Goal: Task Accomplishment & Management: Manage account settings

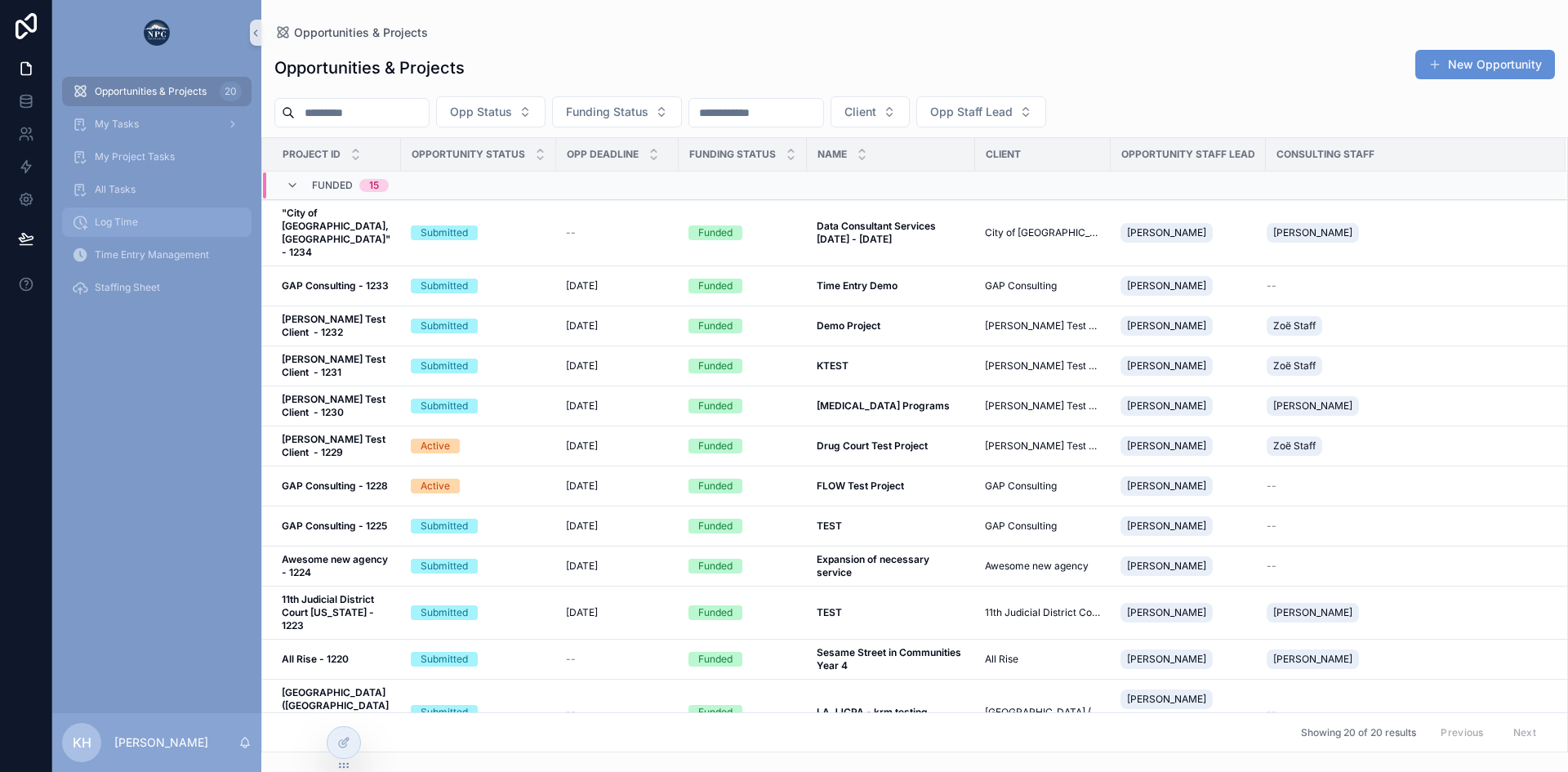
click at [114, 221] on span "Log Time" at bounding box center [116, 222] width 43 height 13
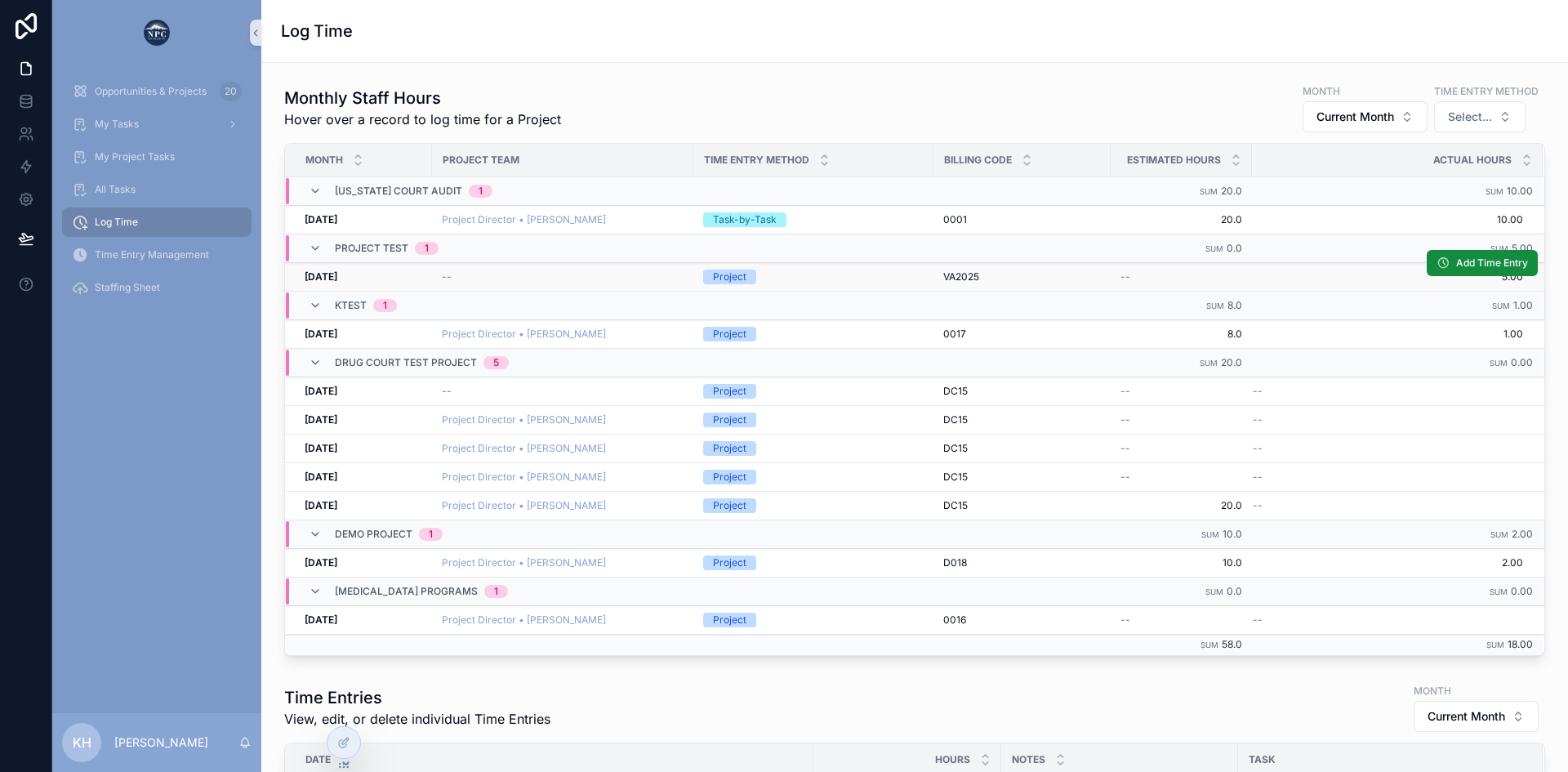
click at [367, 276] on div "[DATE] [DATE]" at bounding box center [363, 277] width 118 height 13
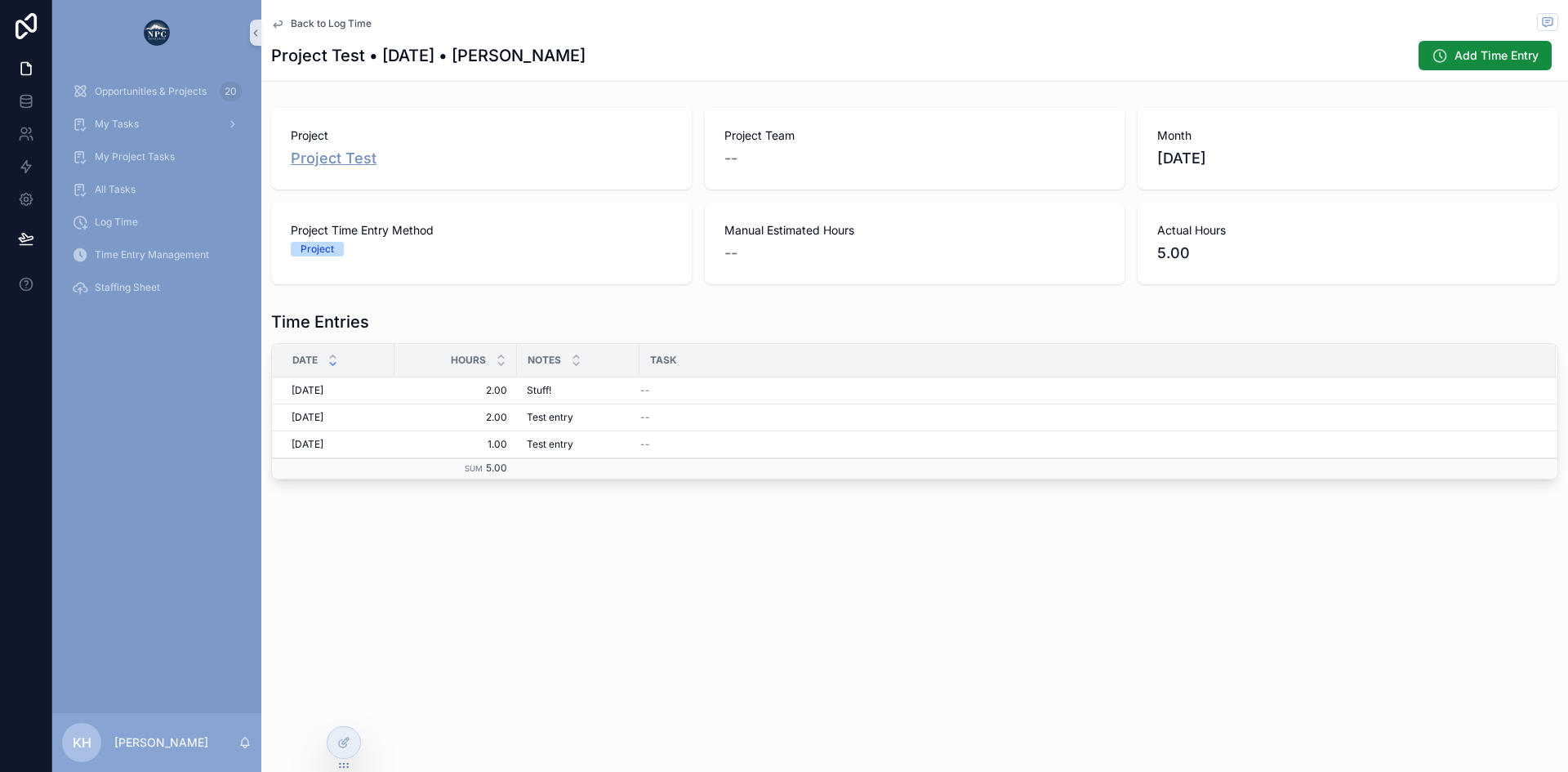
click at [334, 158] on span "Project Test" at bounding box center [334, 158] width 86 height 23
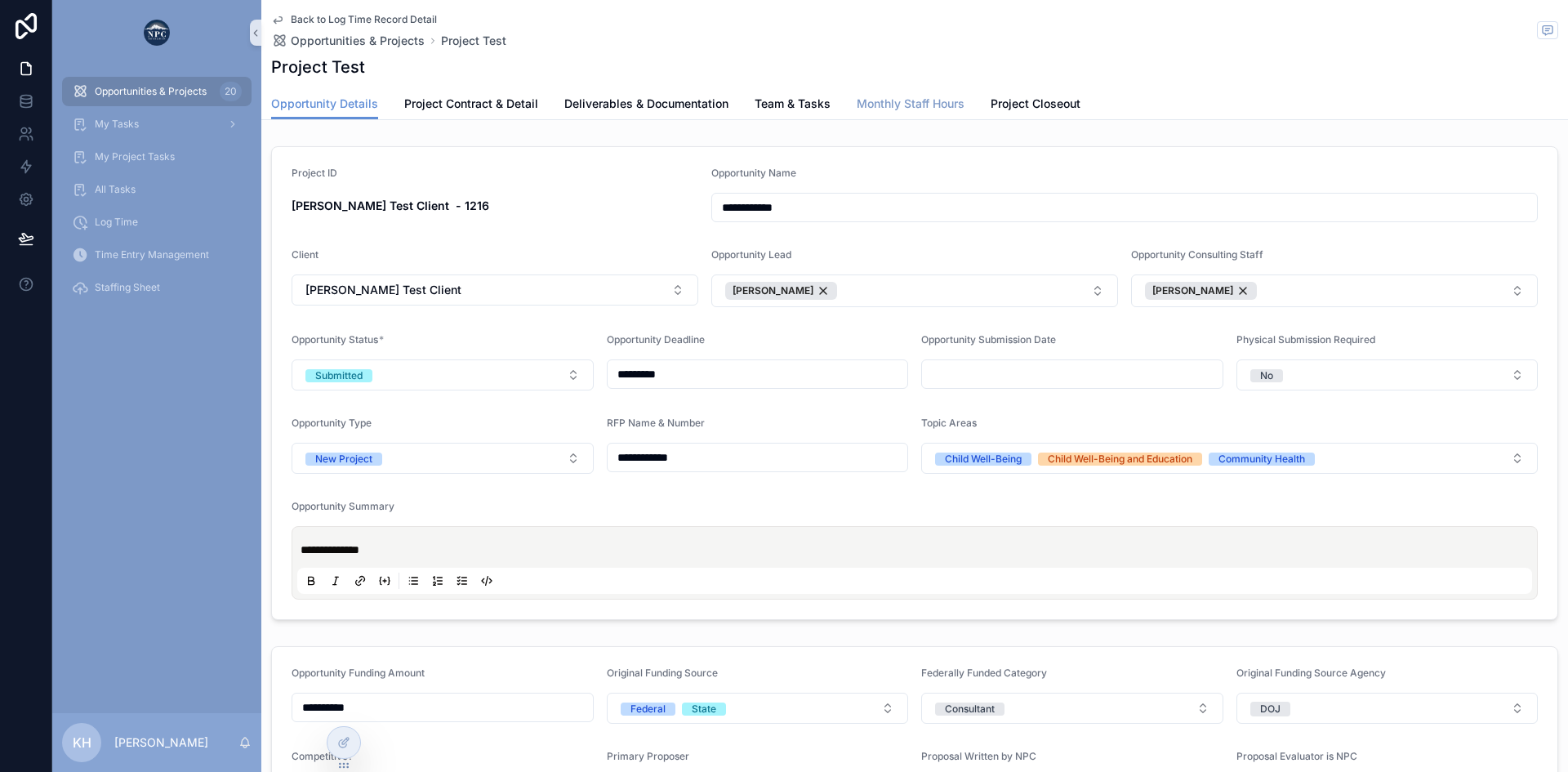
click at [885, 106] on span "Monthly Staff Hours" at bounding box center [910, 104] width 108 height 17
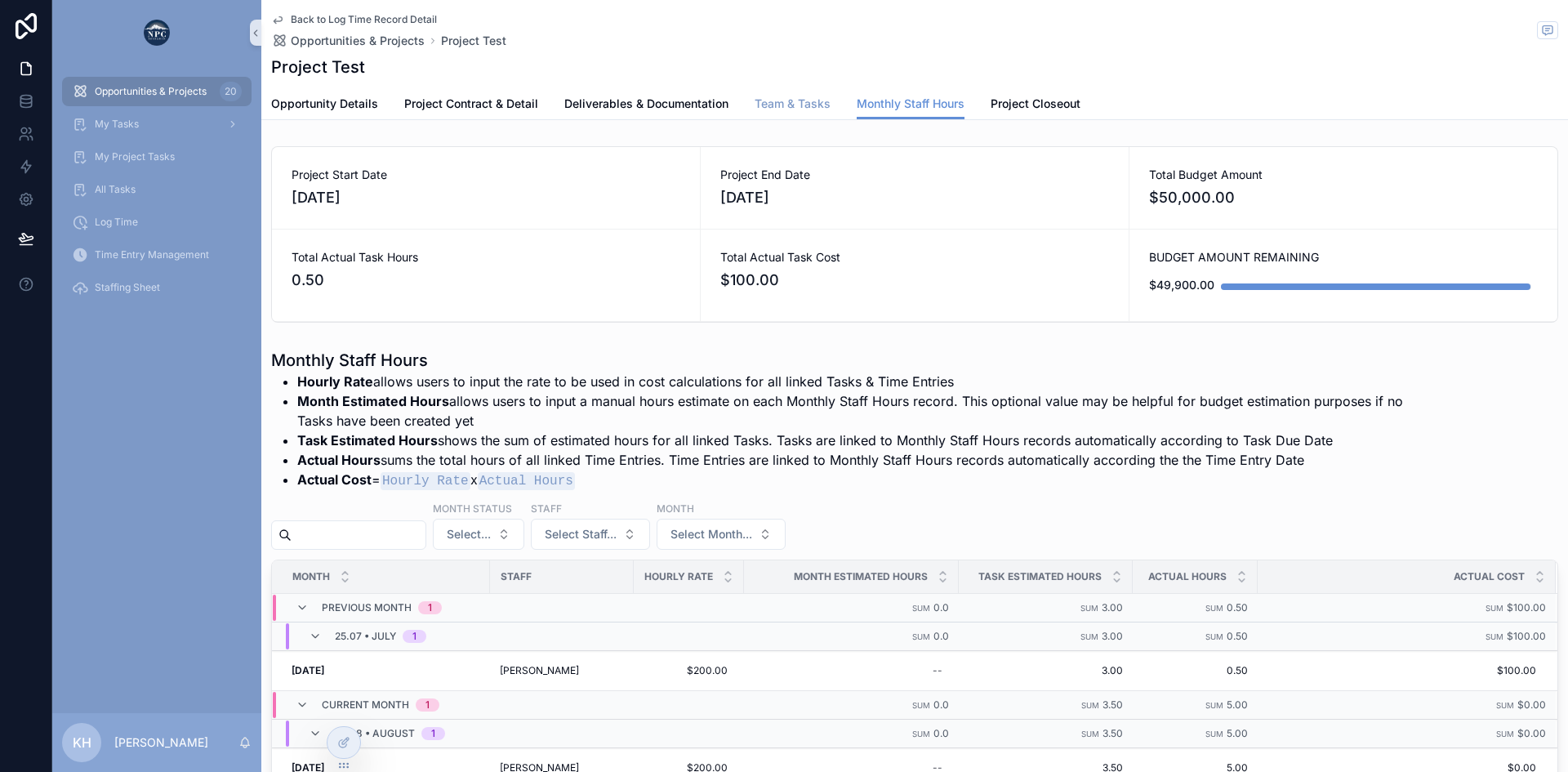
click at [774, 109] on span "Team & Tasks" at bounding box center [793, 104] width 76 height 17
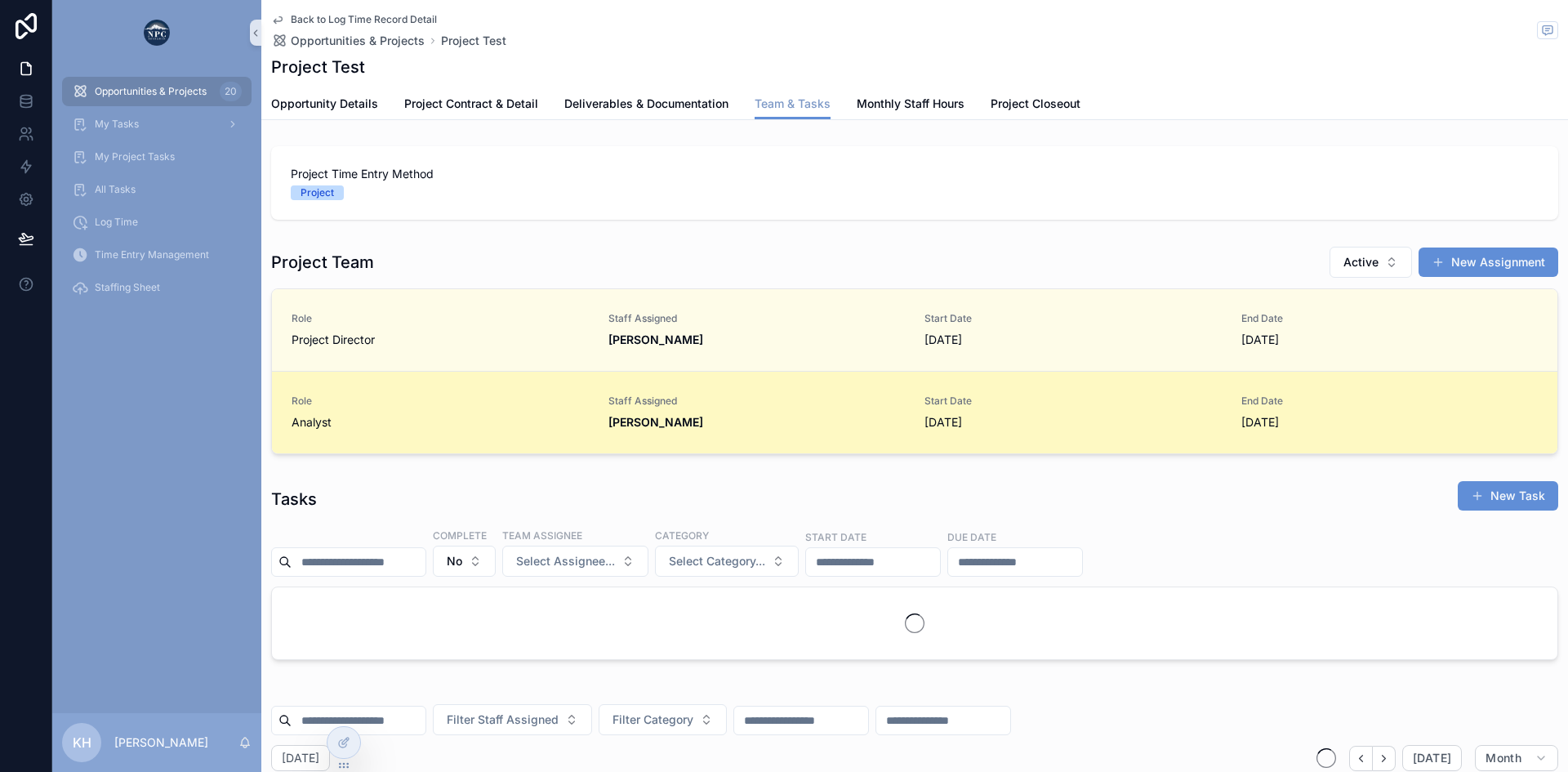
scroll to position [0, 1153]
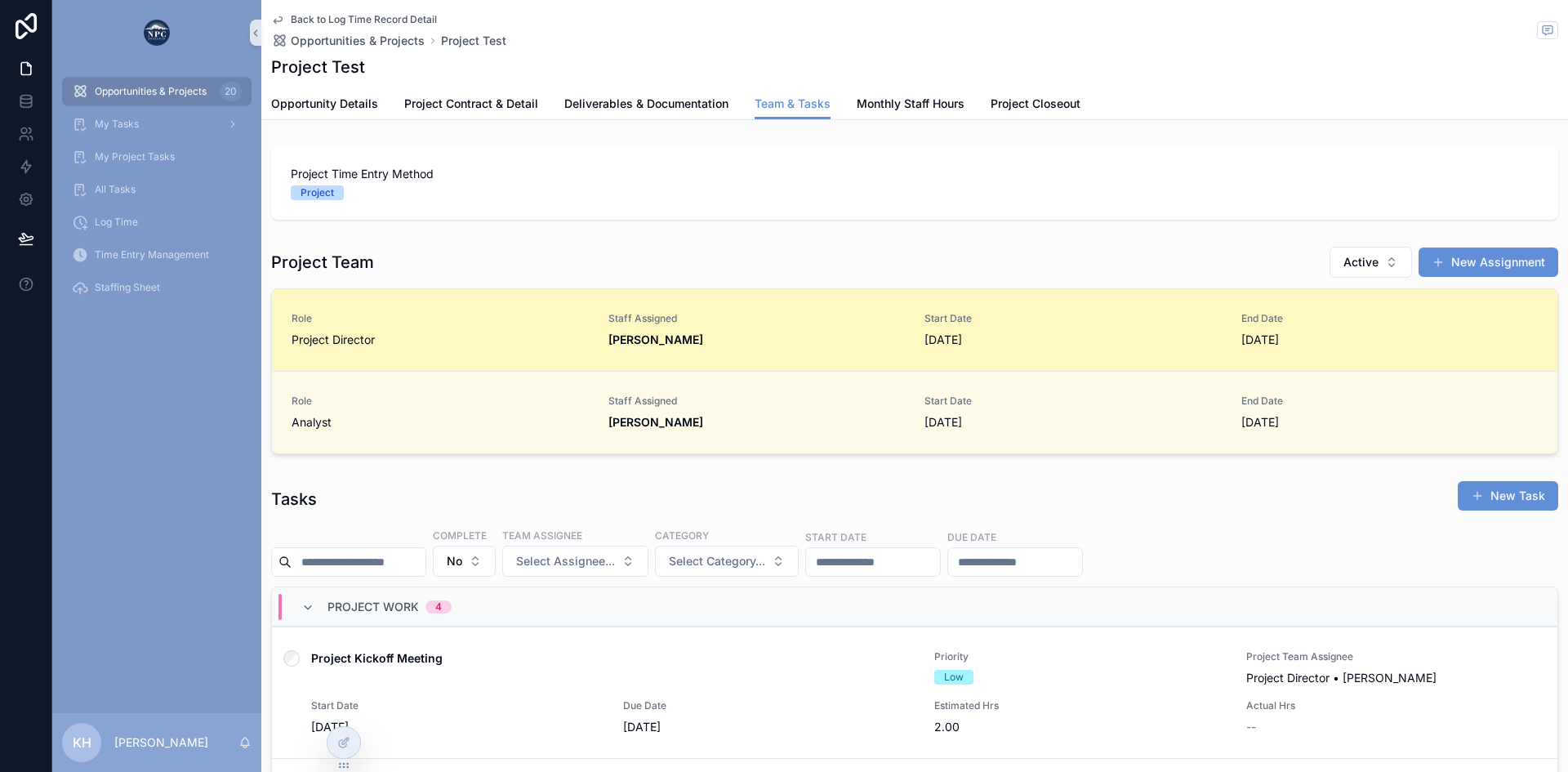
click at [804, 329] on div "Staff Assigned [PERSON_NAME]" at bounding box center [757, 329] width 298 height 36
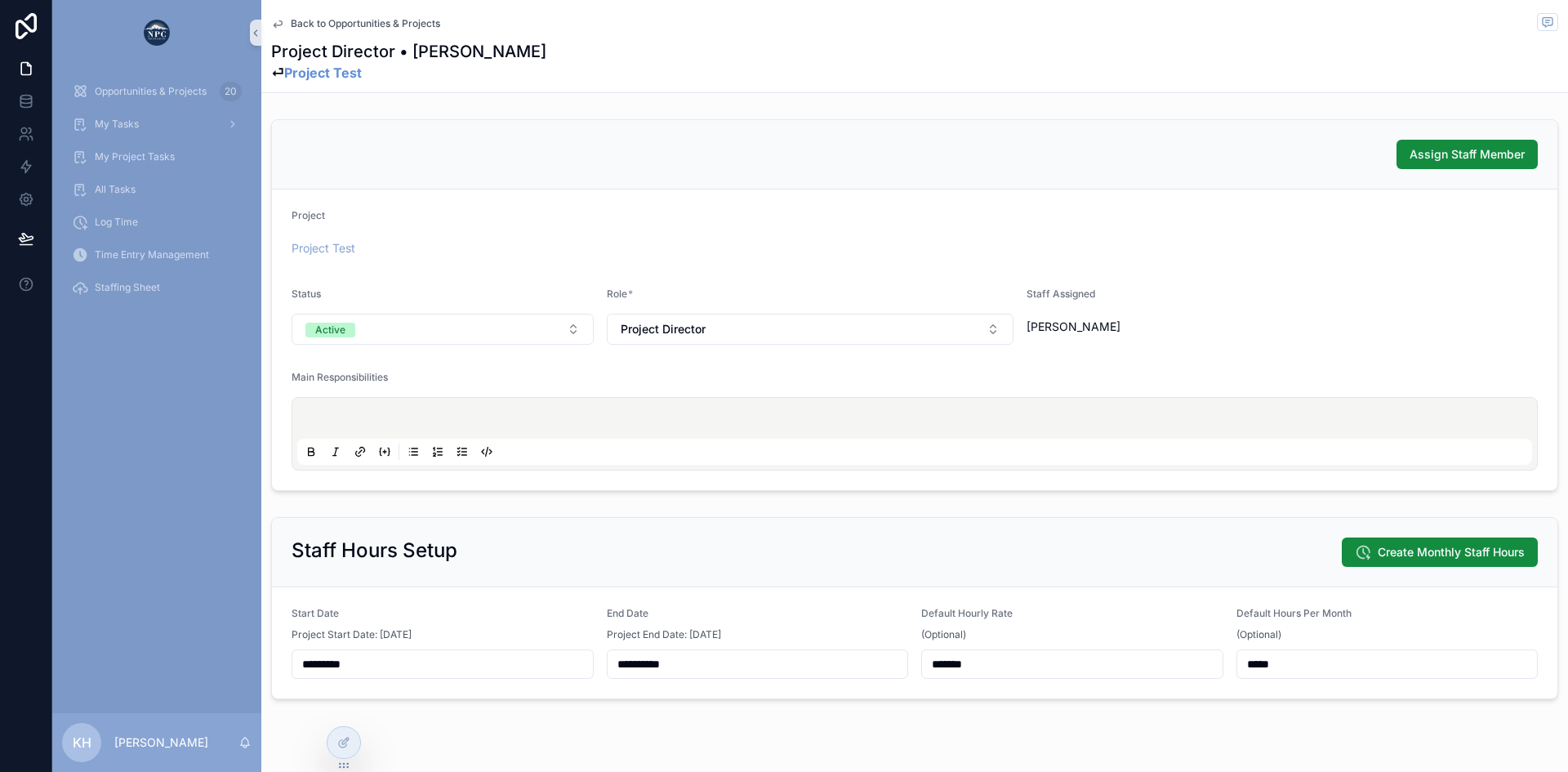
scroll to position [39, 0]
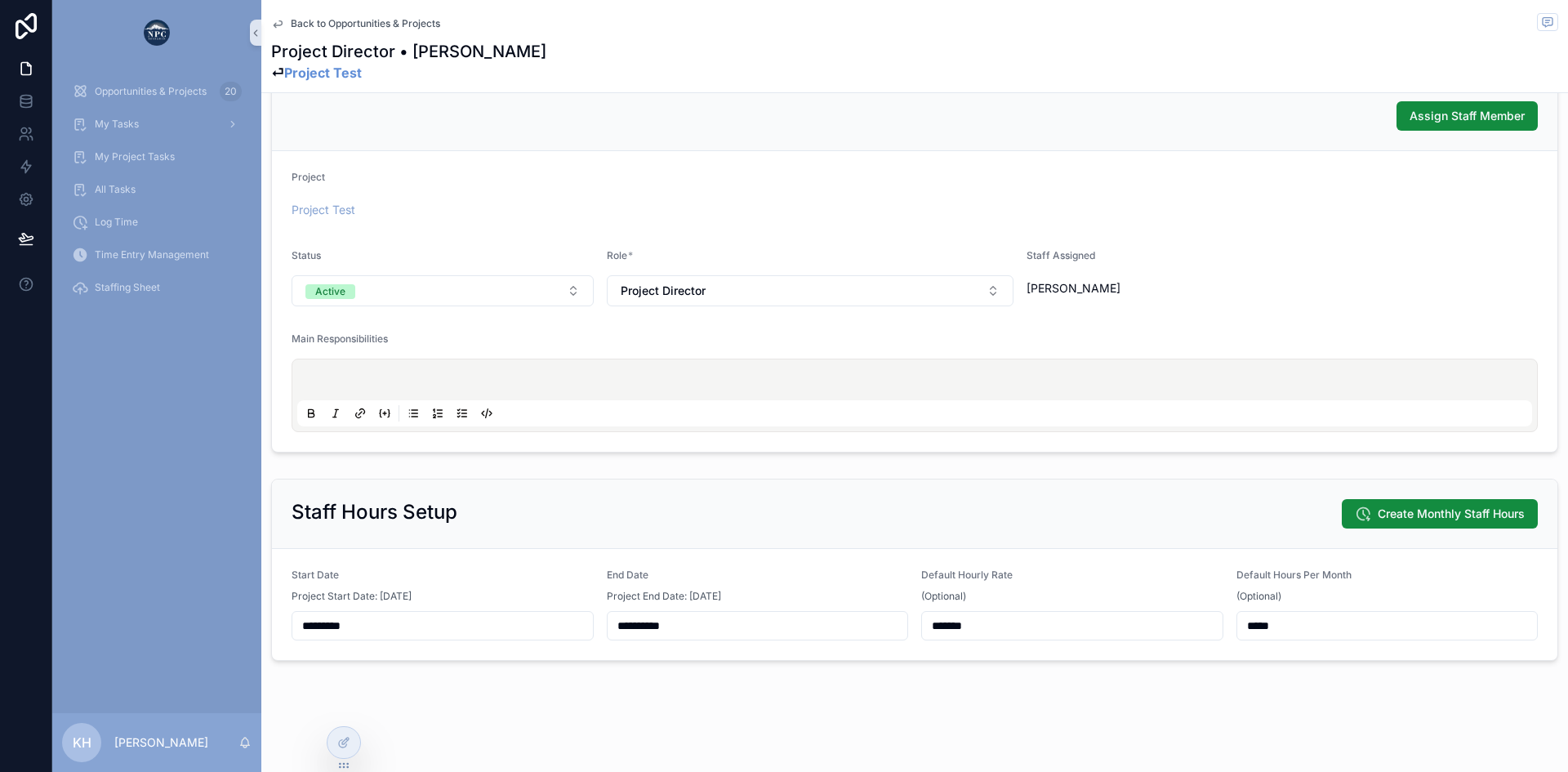
click at [1242, 636] on input "*****" at bounding box center [1387, 626] width 300 height 23
type input "*****"
click at [1377, 512] on span "Create Monthly Staff Hours" at bounding box center [1450, 514] width 147 height 17
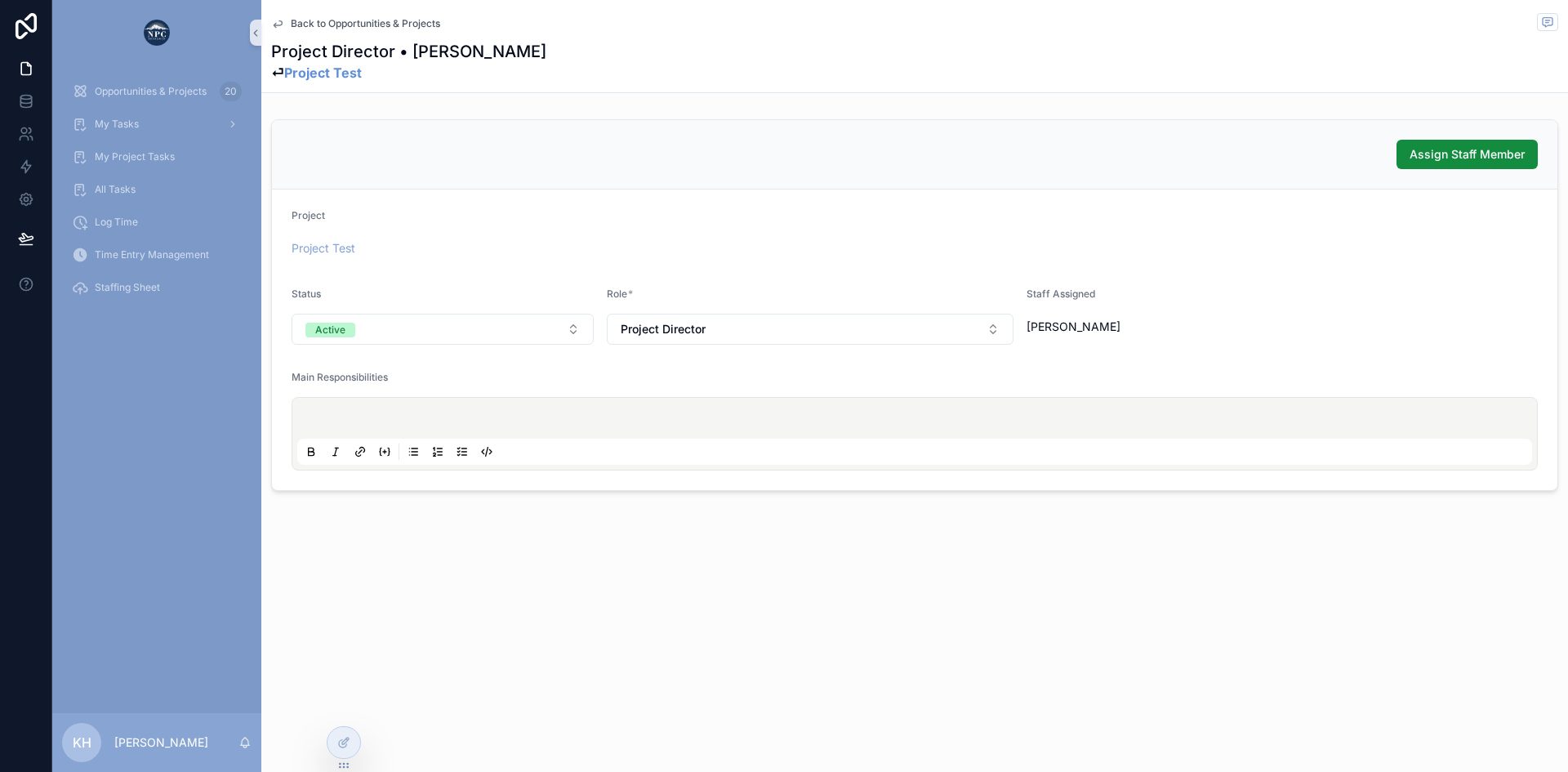
click at [311, 19] on span "Back to Opportunities & Projects" at bounding box center [365, 24] width 149 height 13
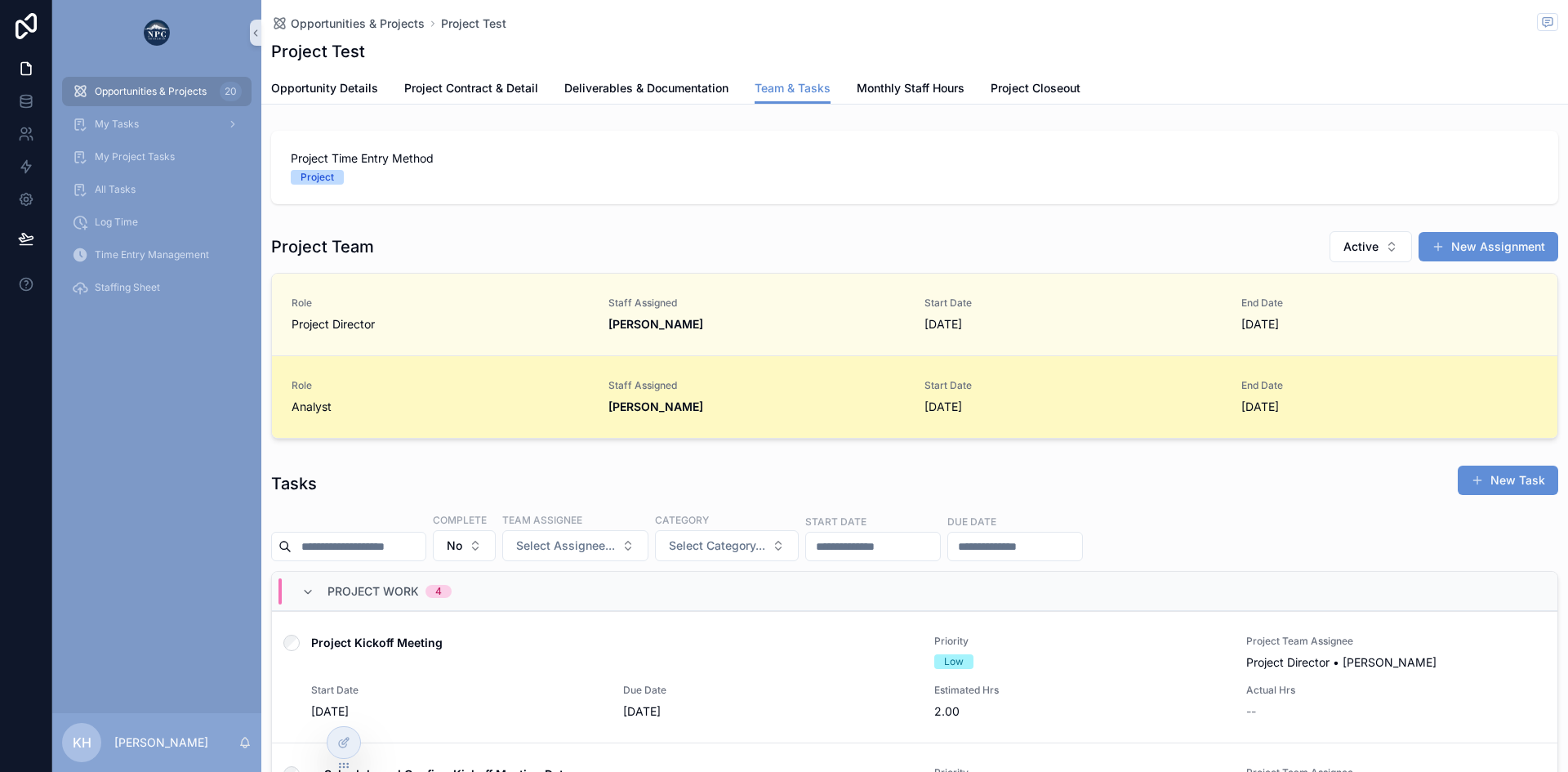
scroll to position [0, 1153]
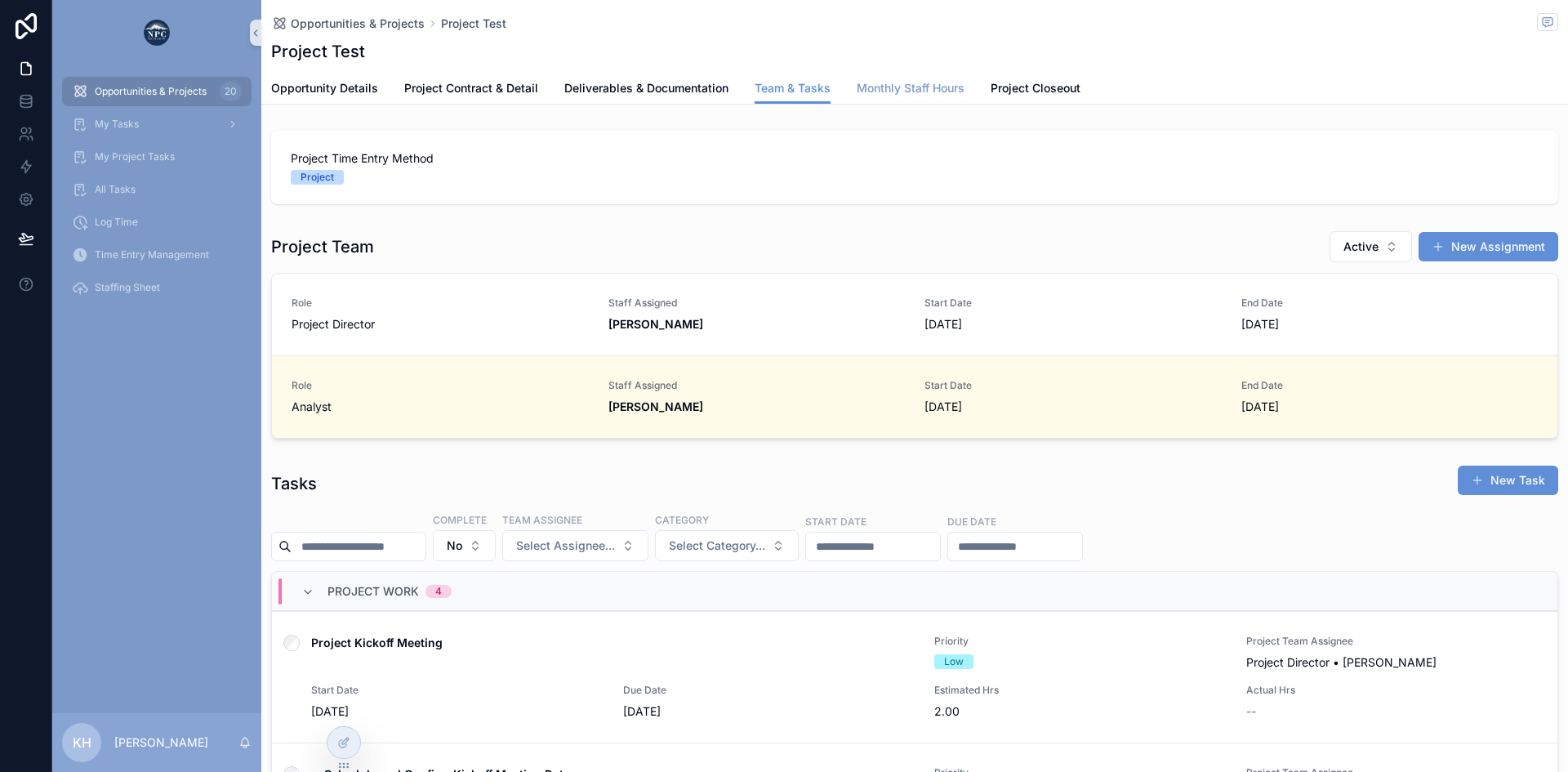
click at [891, 90] on span "Monthly Staff Hours" at bounding box center [910, 88] width 108 height 17
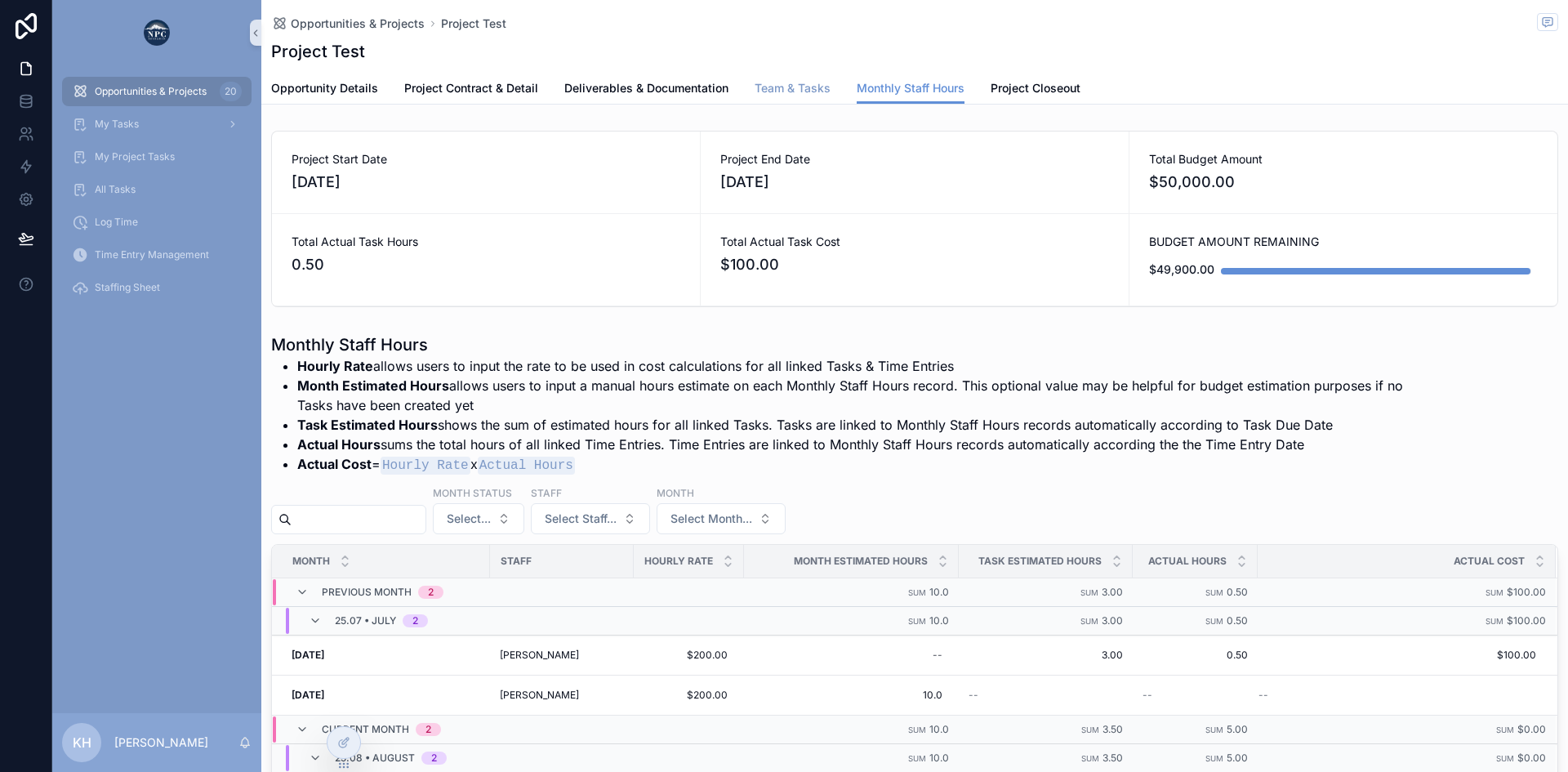
click at [764, 87] on span "Team & Tasks" at bounding box center [793, 88] width 76 height 17
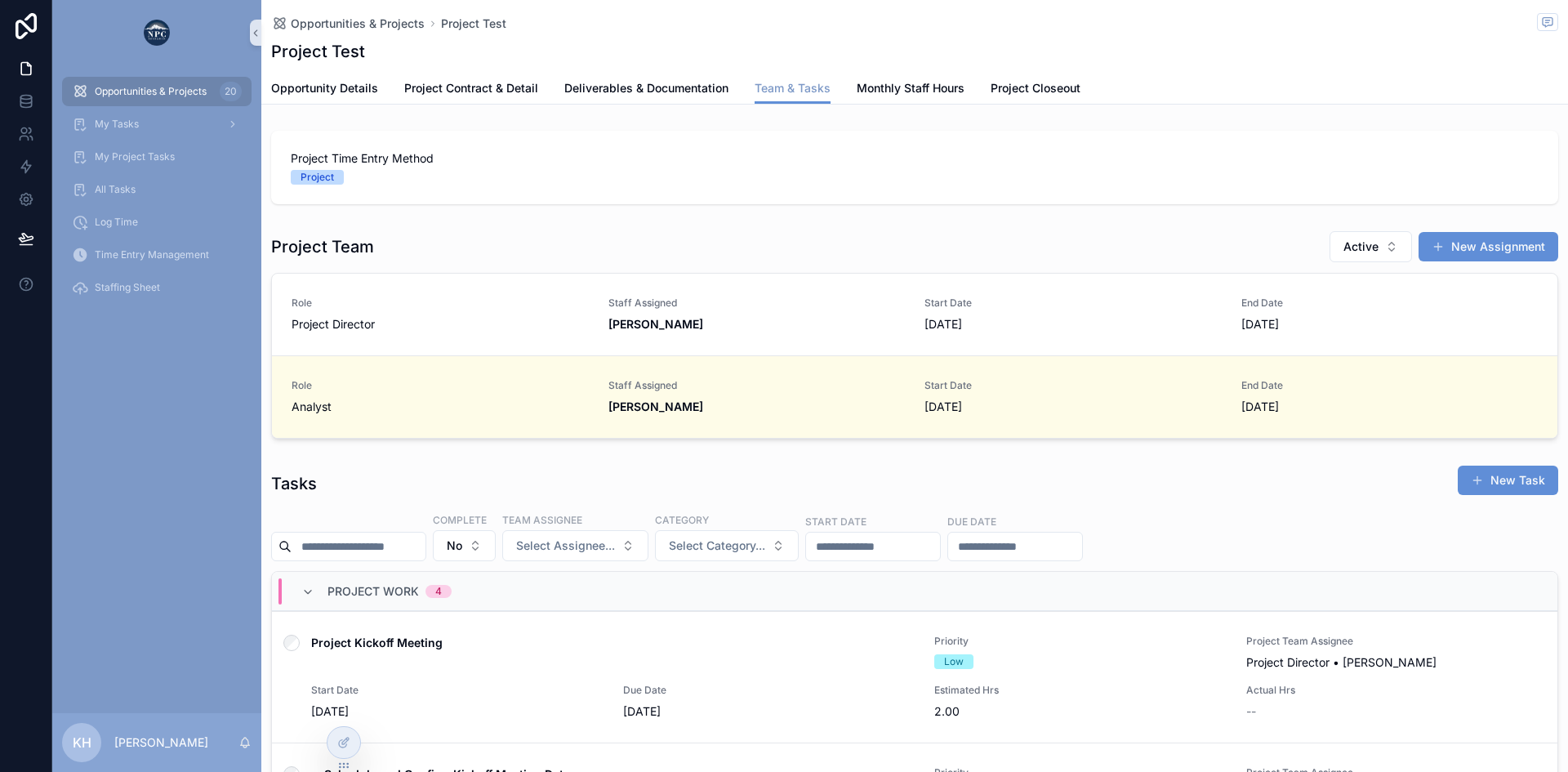
scroll to position [0, 1153]
click at [342, 20] on span "Opportunities & Projects" at bounding box center [357, 24] width 134 height 17
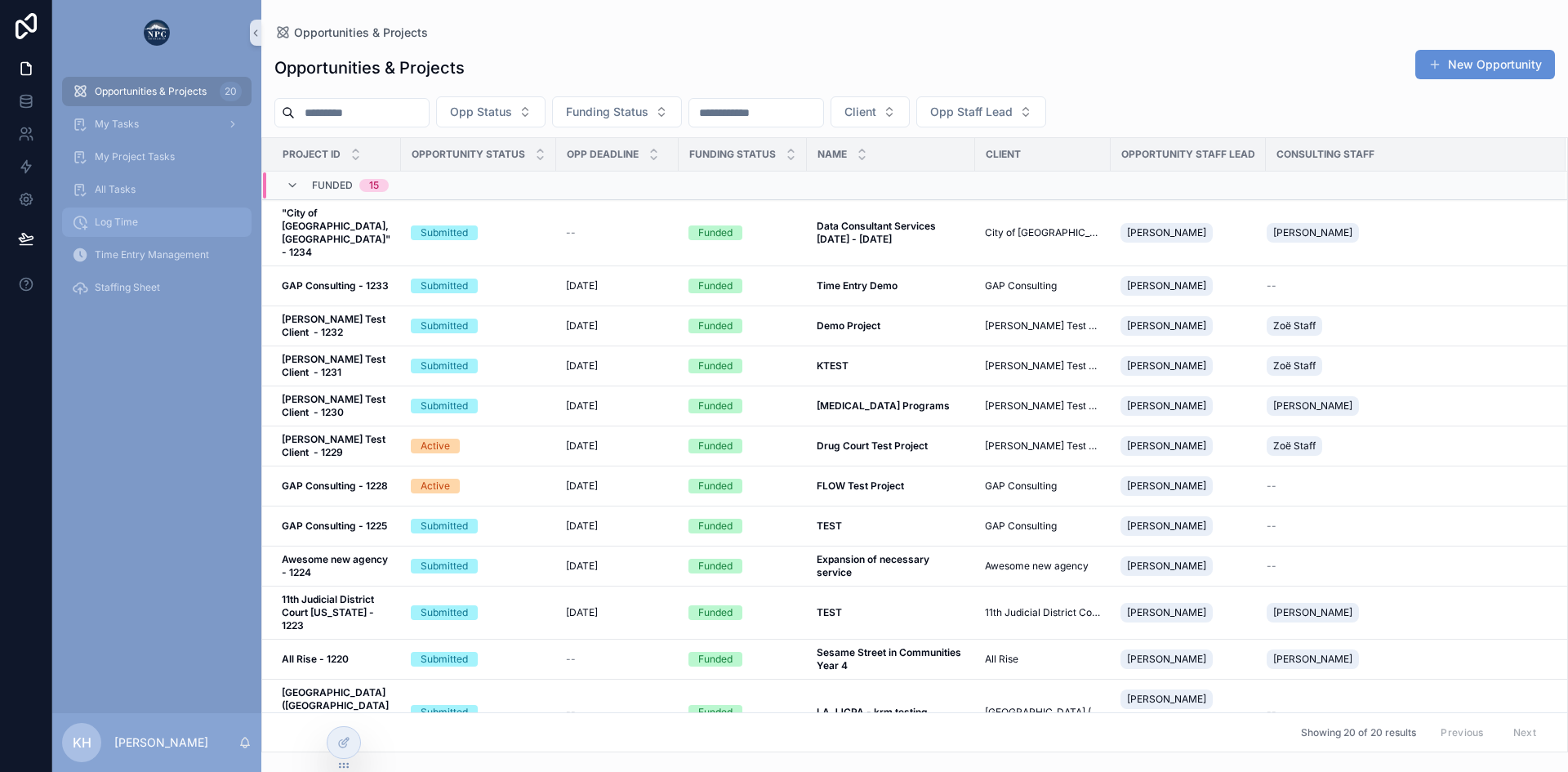
click at [126, 217] on span "Log Time" at bounding box center [116, 222] width 43 height 13
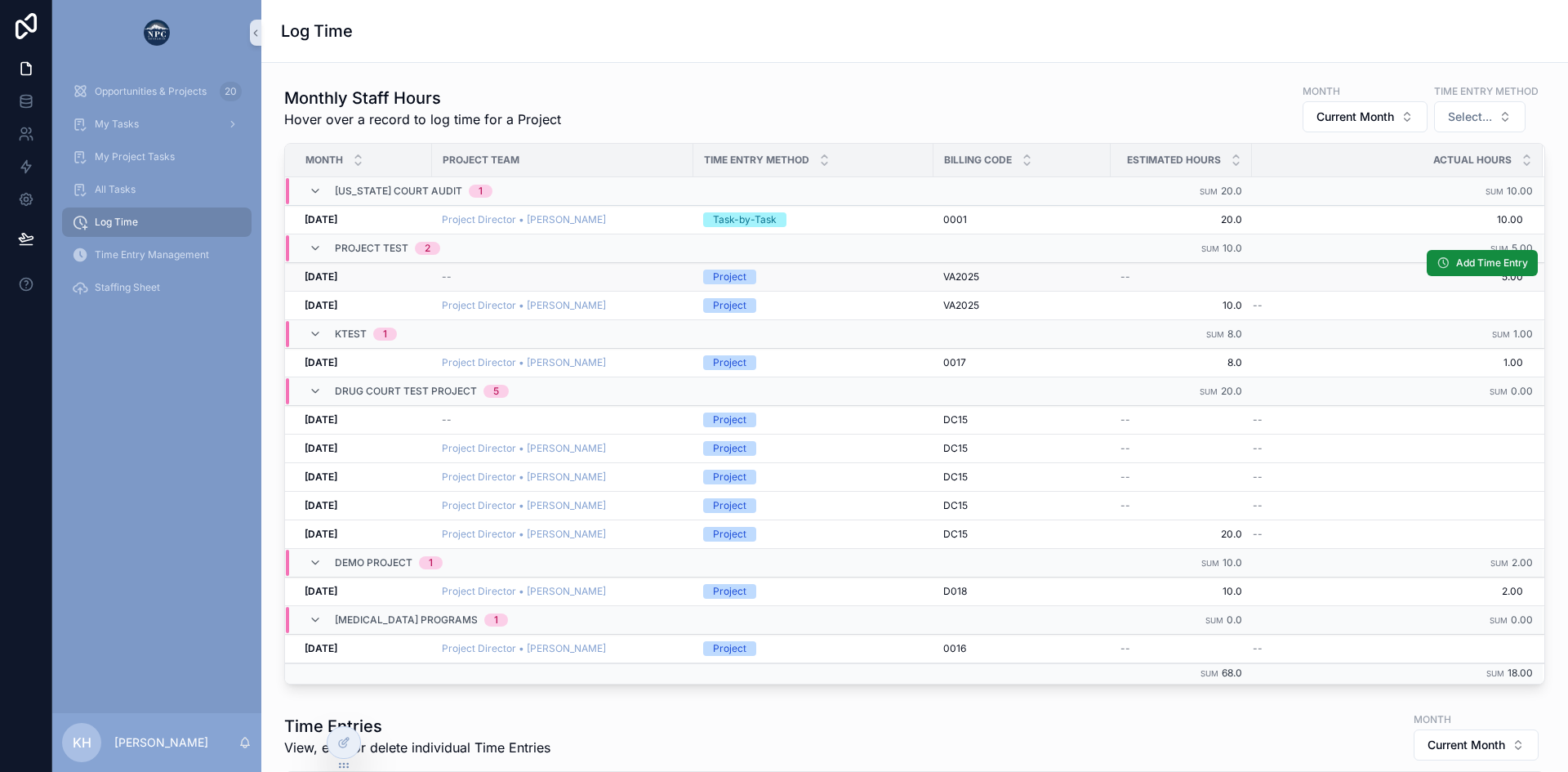
click at [381, 276] on div "[DATE] [DATE]" at bounding box center [363, 277] width 118 height 13
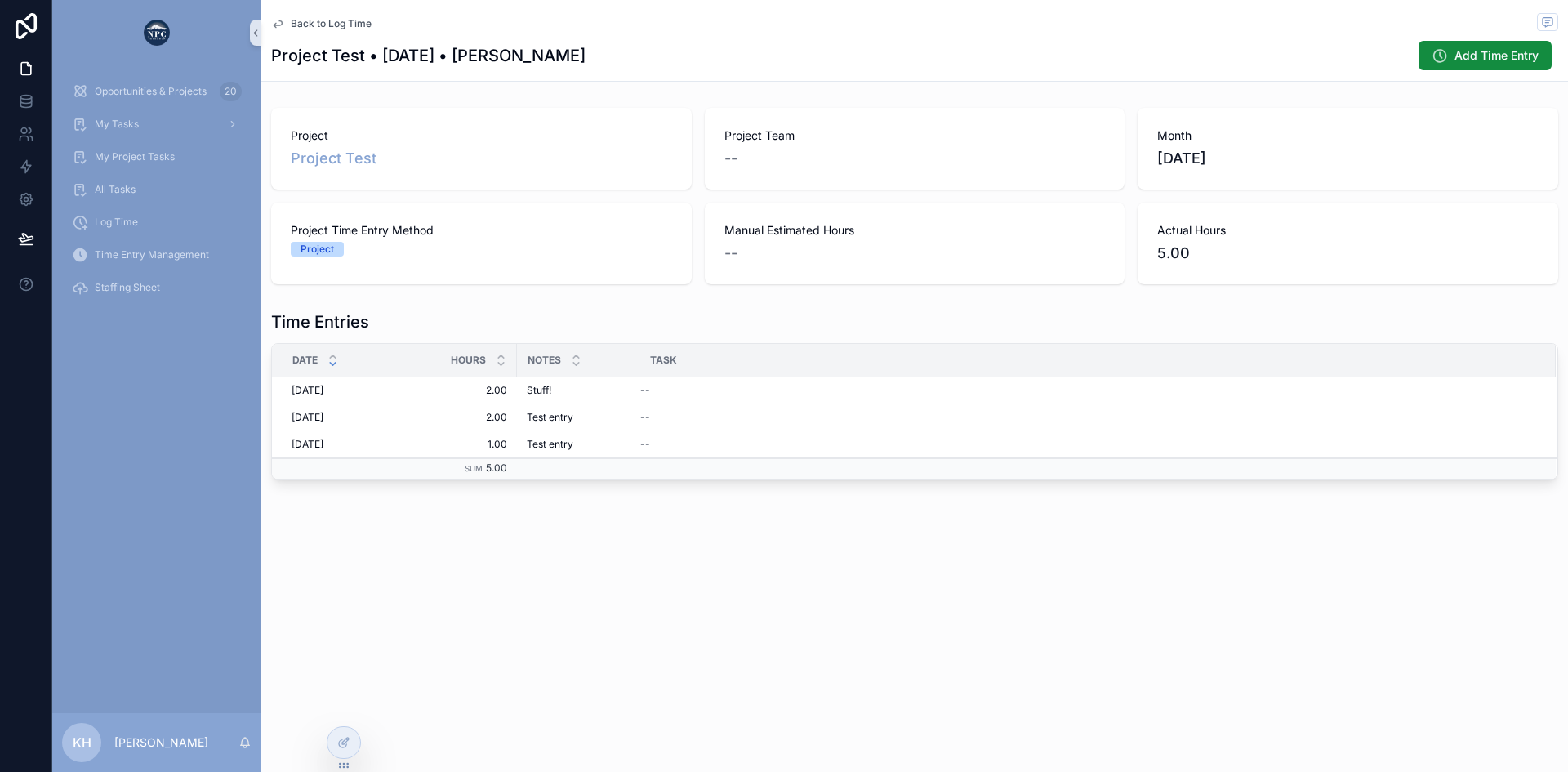
click at [292, 21] on span "Back to Log Time" at bounding box center [331, 24] width 81 height 13
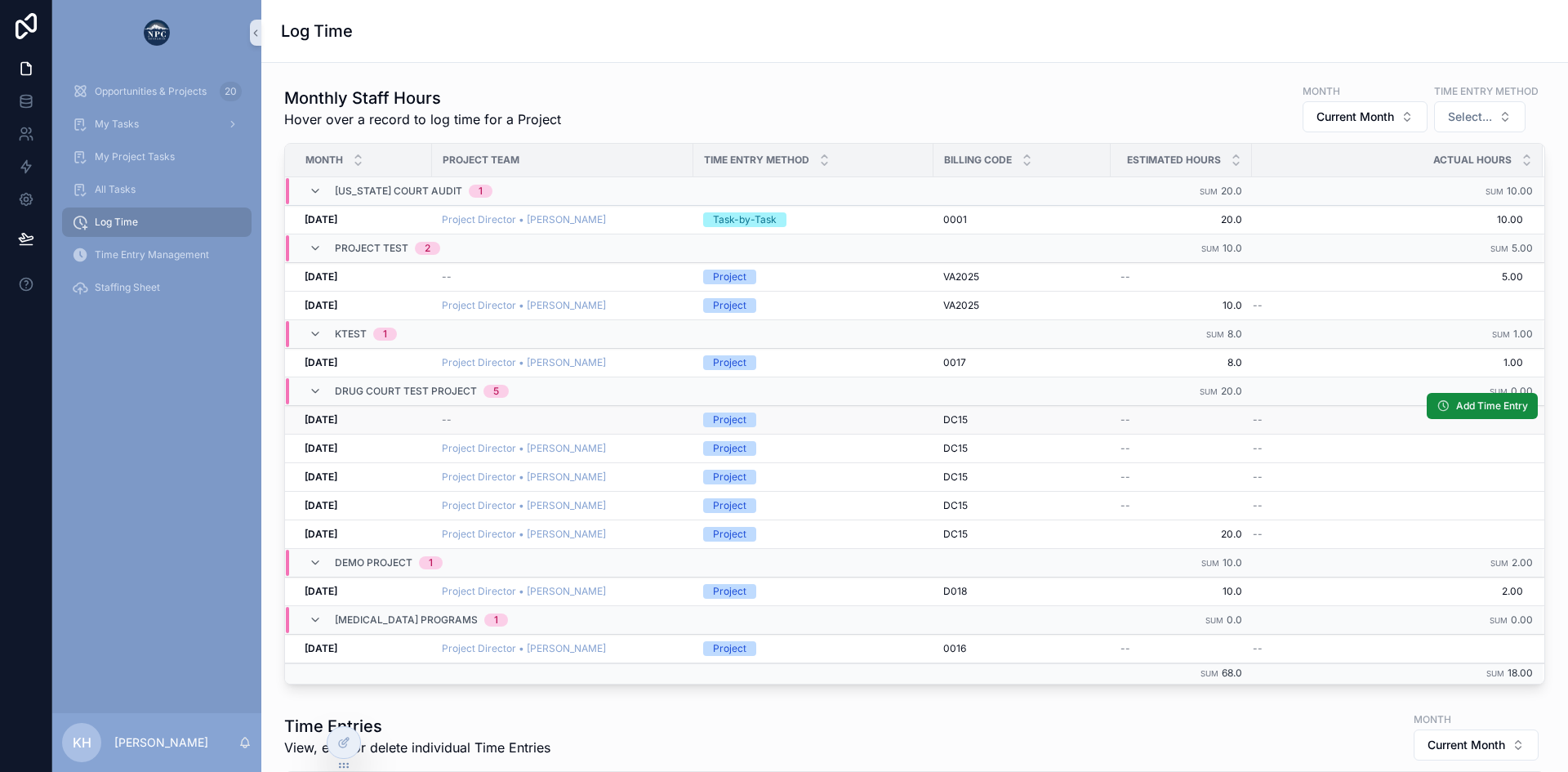
click at [516, 415] on div "--" at bounding box center [562, 420] width 241 height 13
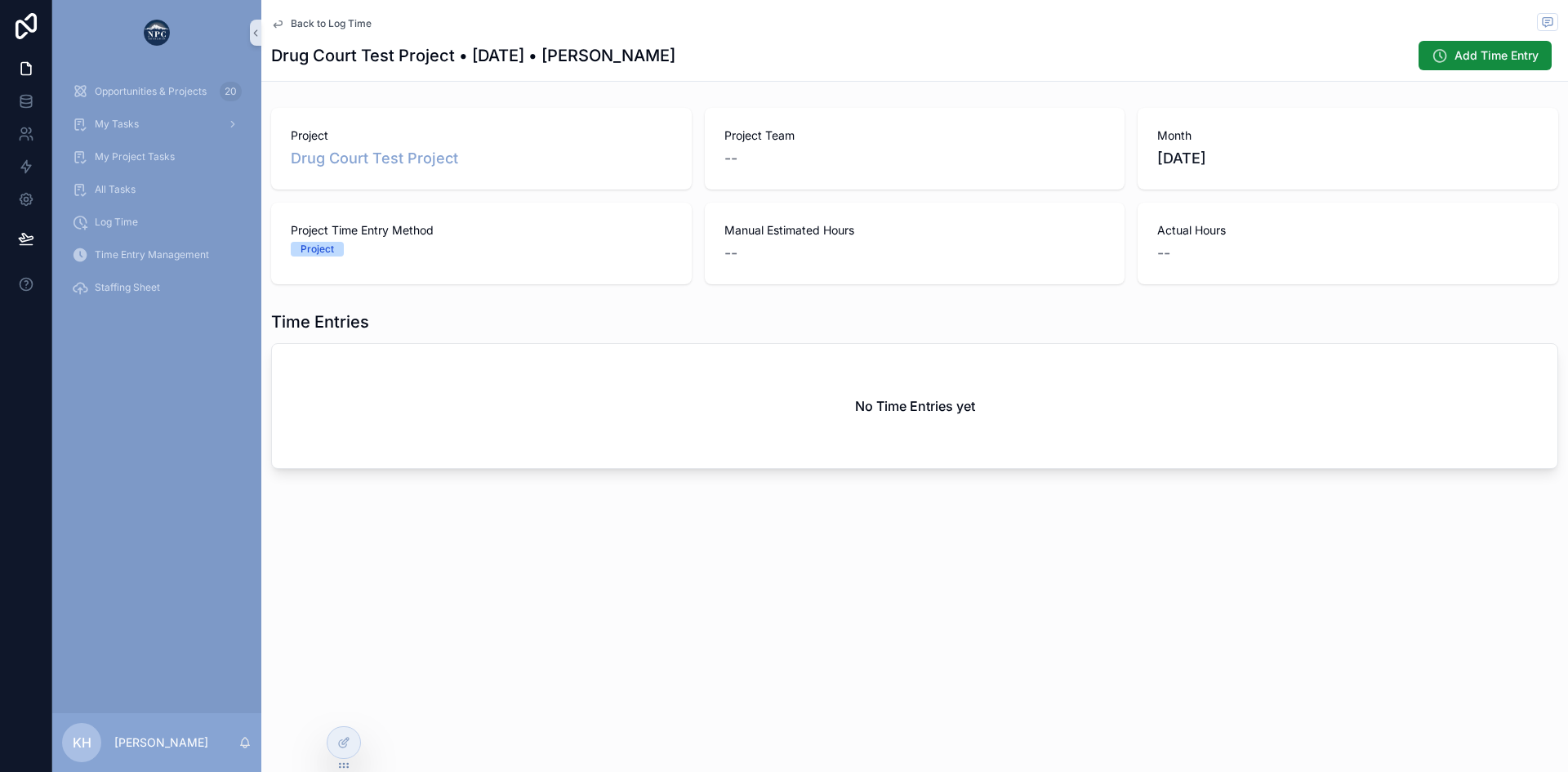
click at [302, 20] on span "Back to Log Time" at bounding box center [331, 24] width 81 height 13
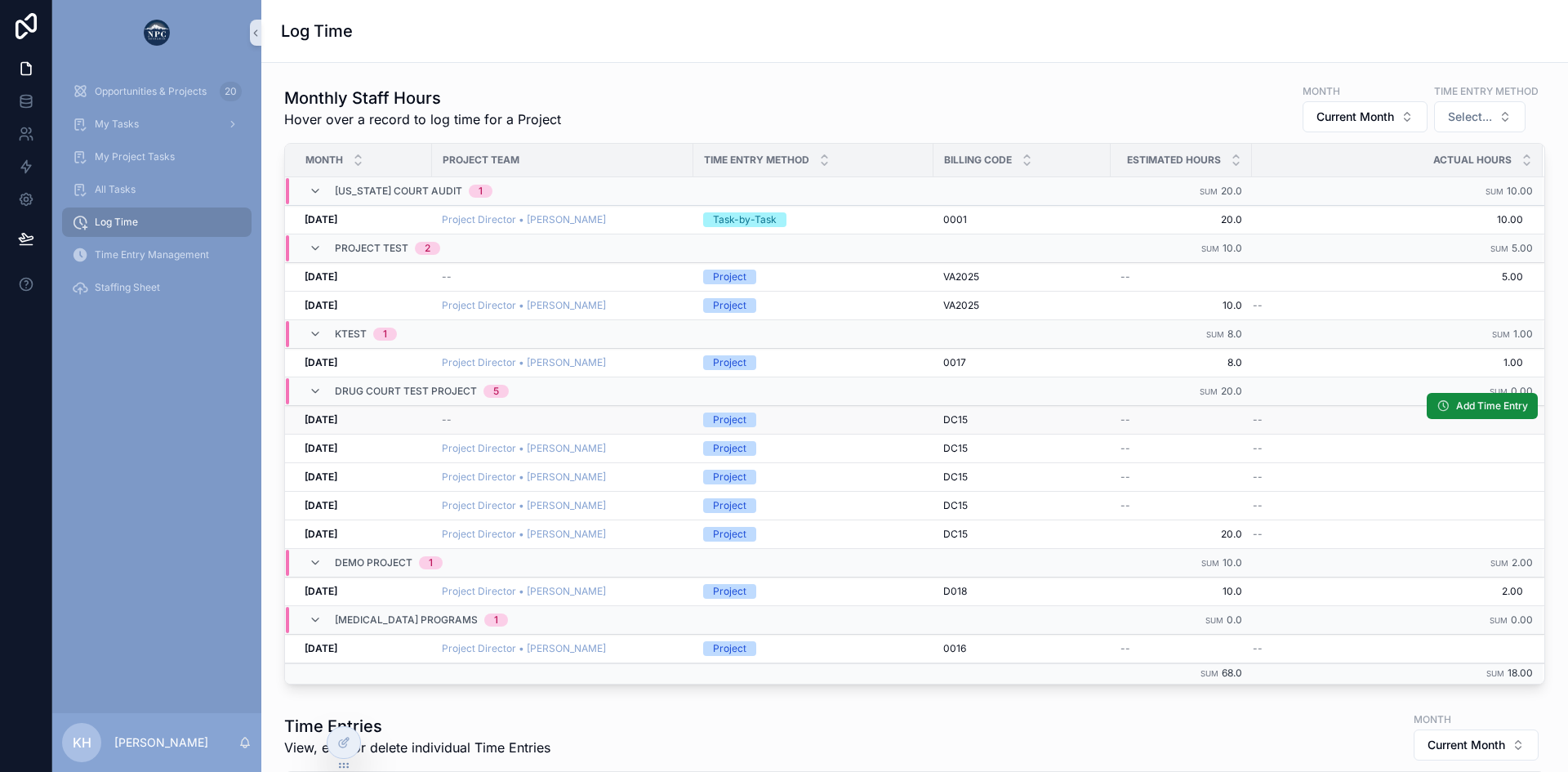
click at [416, 416] on div "[DATE] [DATE]" at bounding box center [363, 420] width 118 height 13
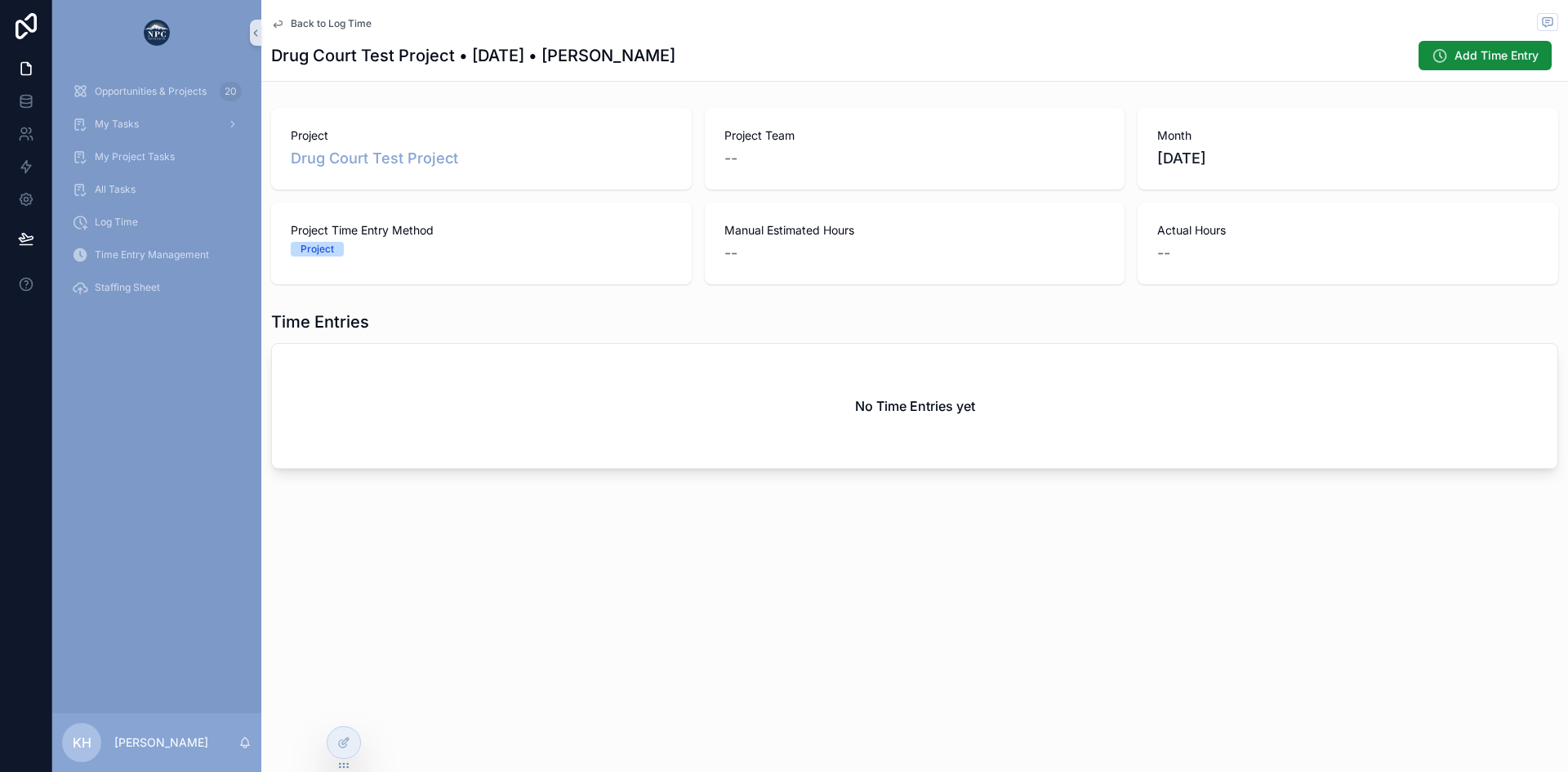
click at [304, 23] on span "Back to Log Time" at bounding box center [331, 24] width 81 height 13
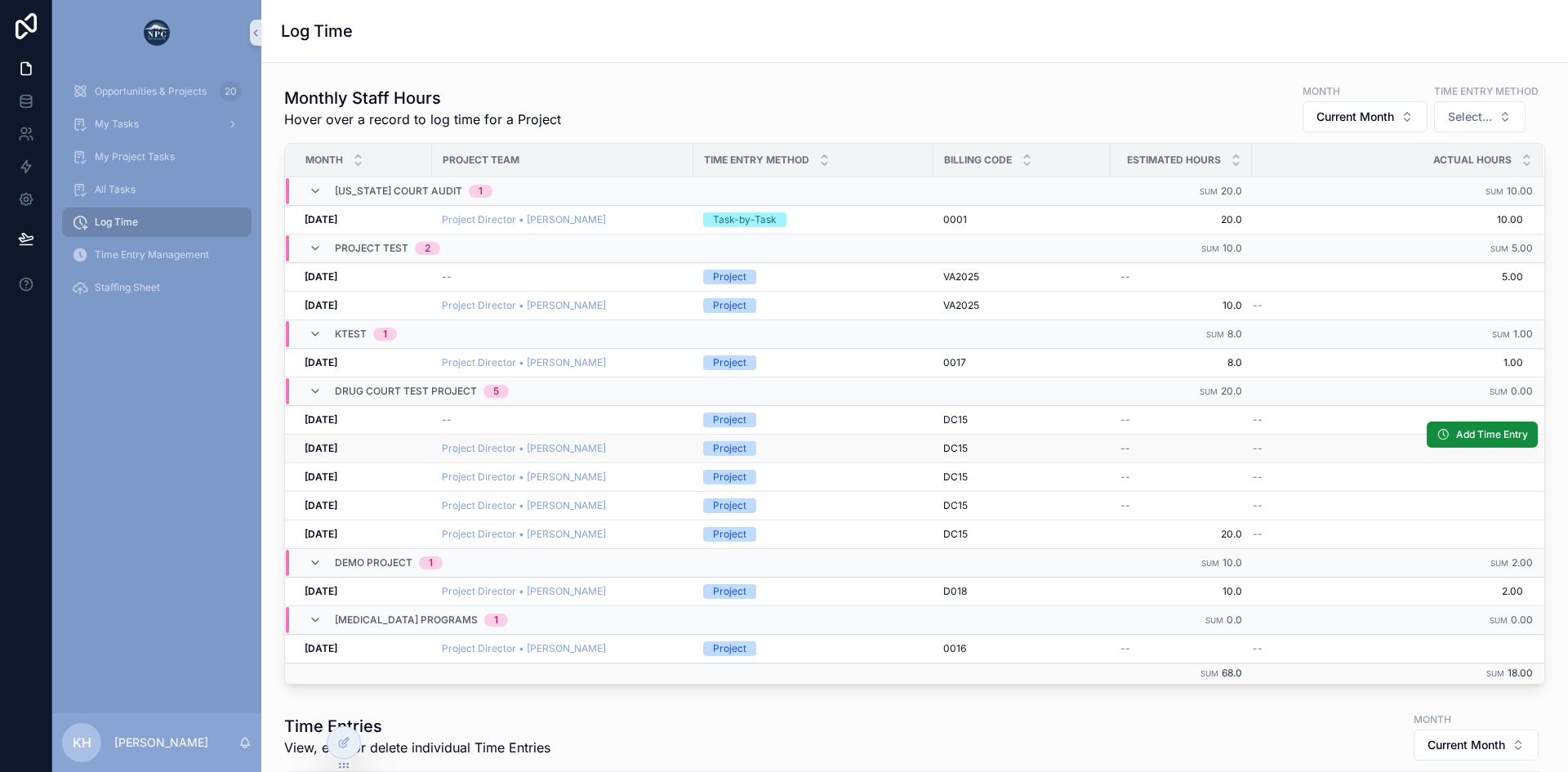
click at [633, 451] on div "Project Director • [PERSON_NAME]" at bounding box center [562, 448] width 241 height 13
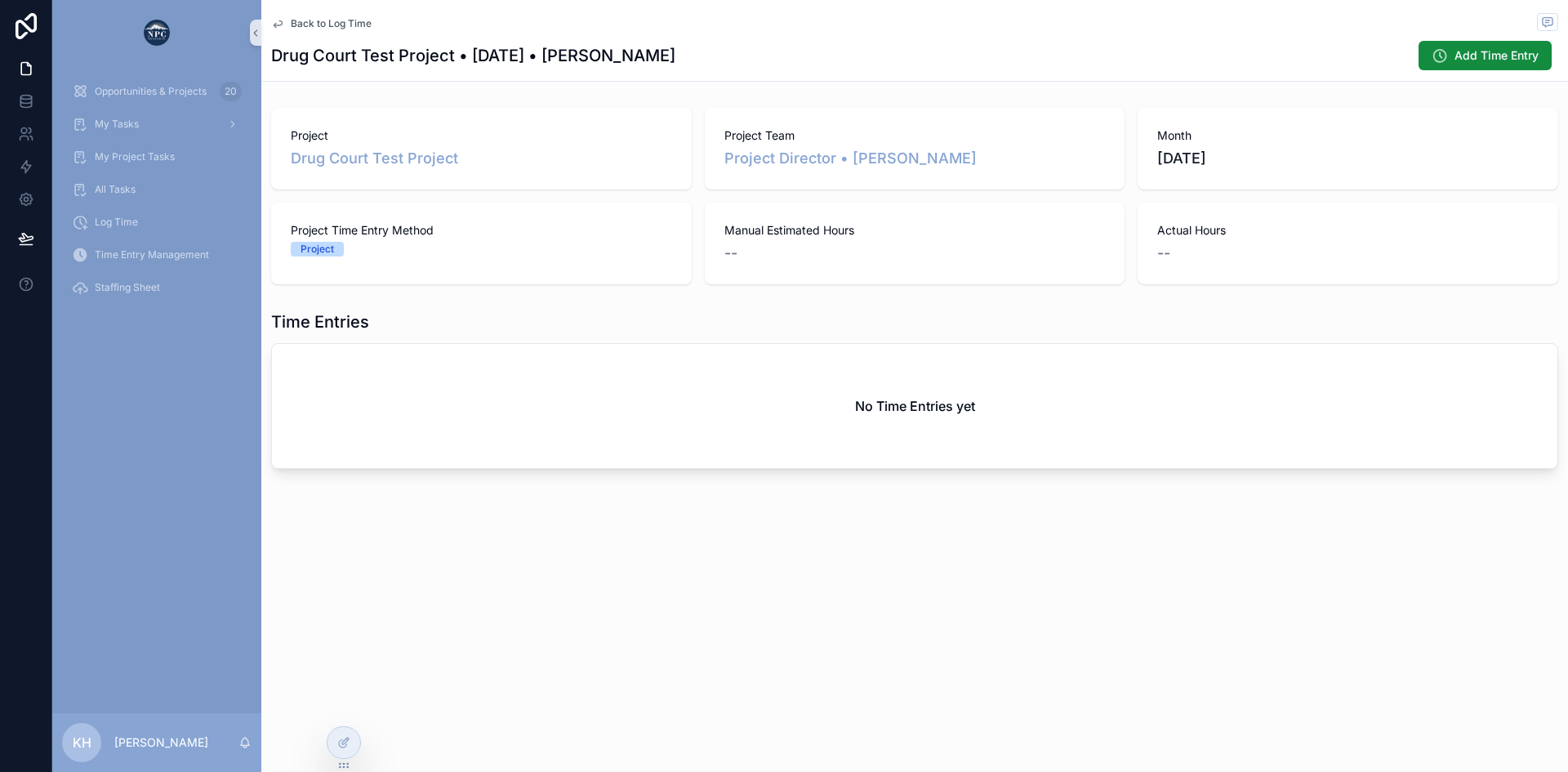
click at [294, 25] on span "Back to Log Time" at bounding box center [331, 24] width 81 height 13
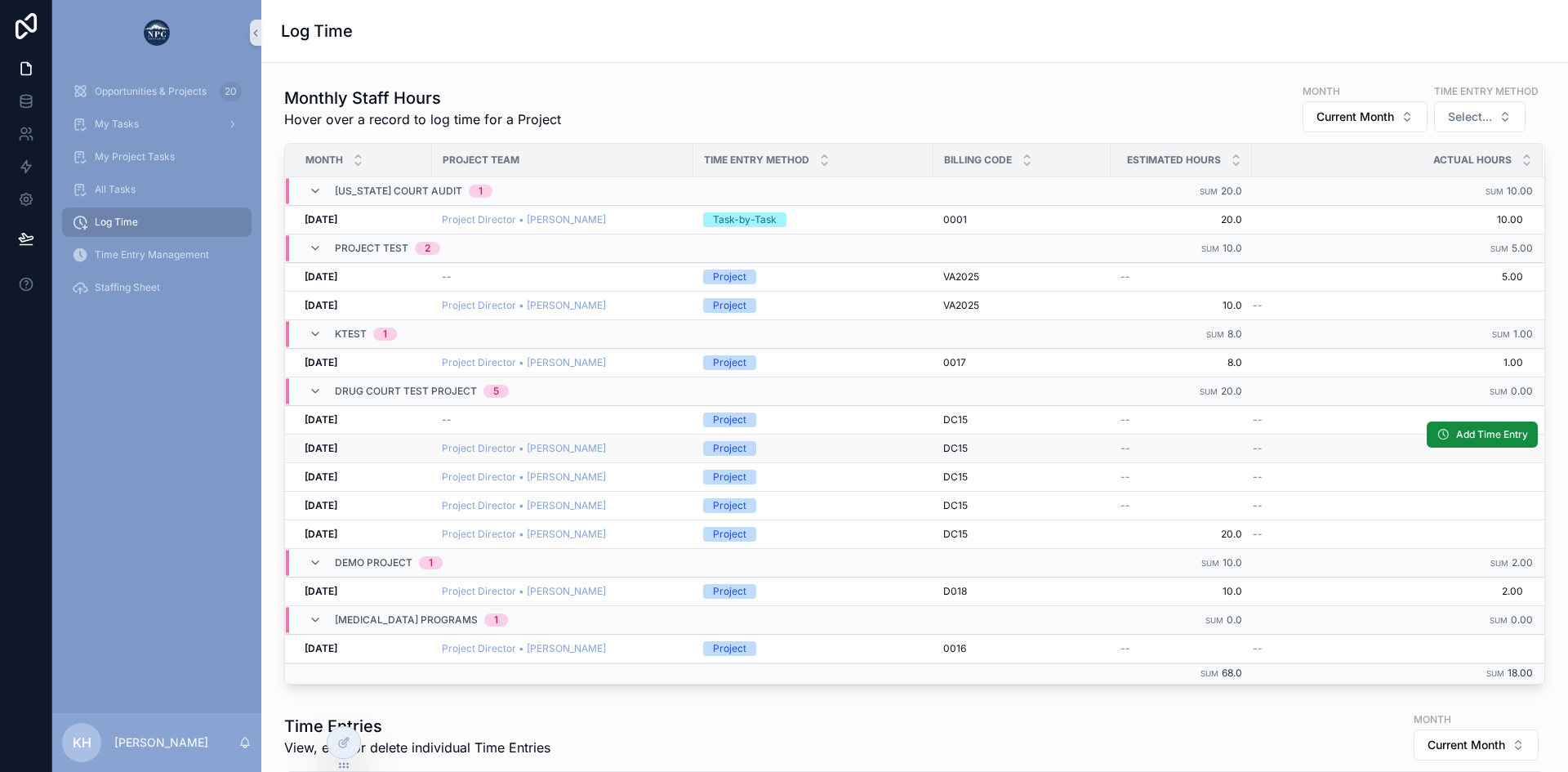
click at [409, 442] on div "[DATE] [DATE]" at bounding box center [363, 448] width 118 height 13
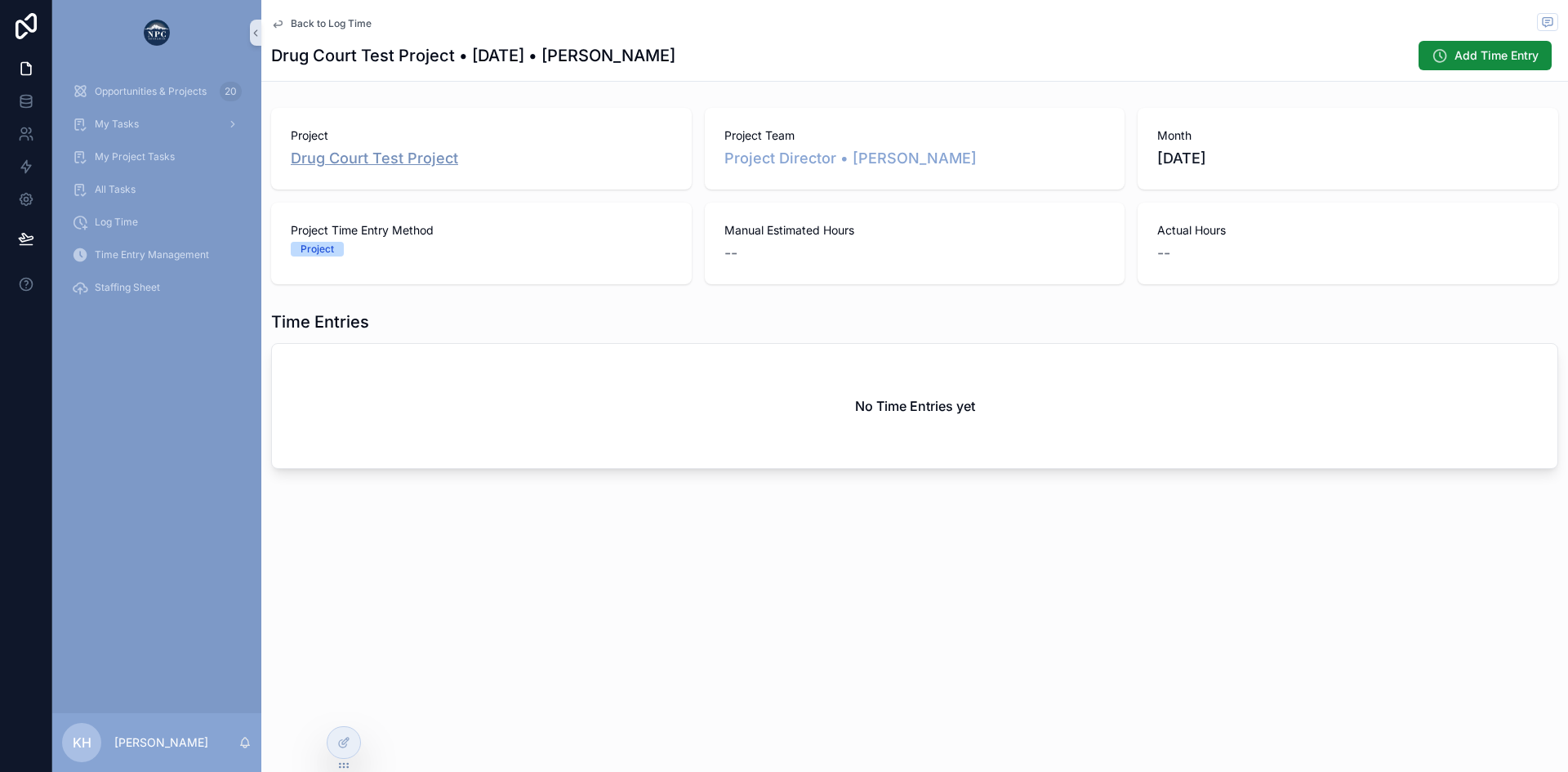
click at [426, 156] on span "Drug Court Test Project" at bounding box center [374, 158] width 168 height 23
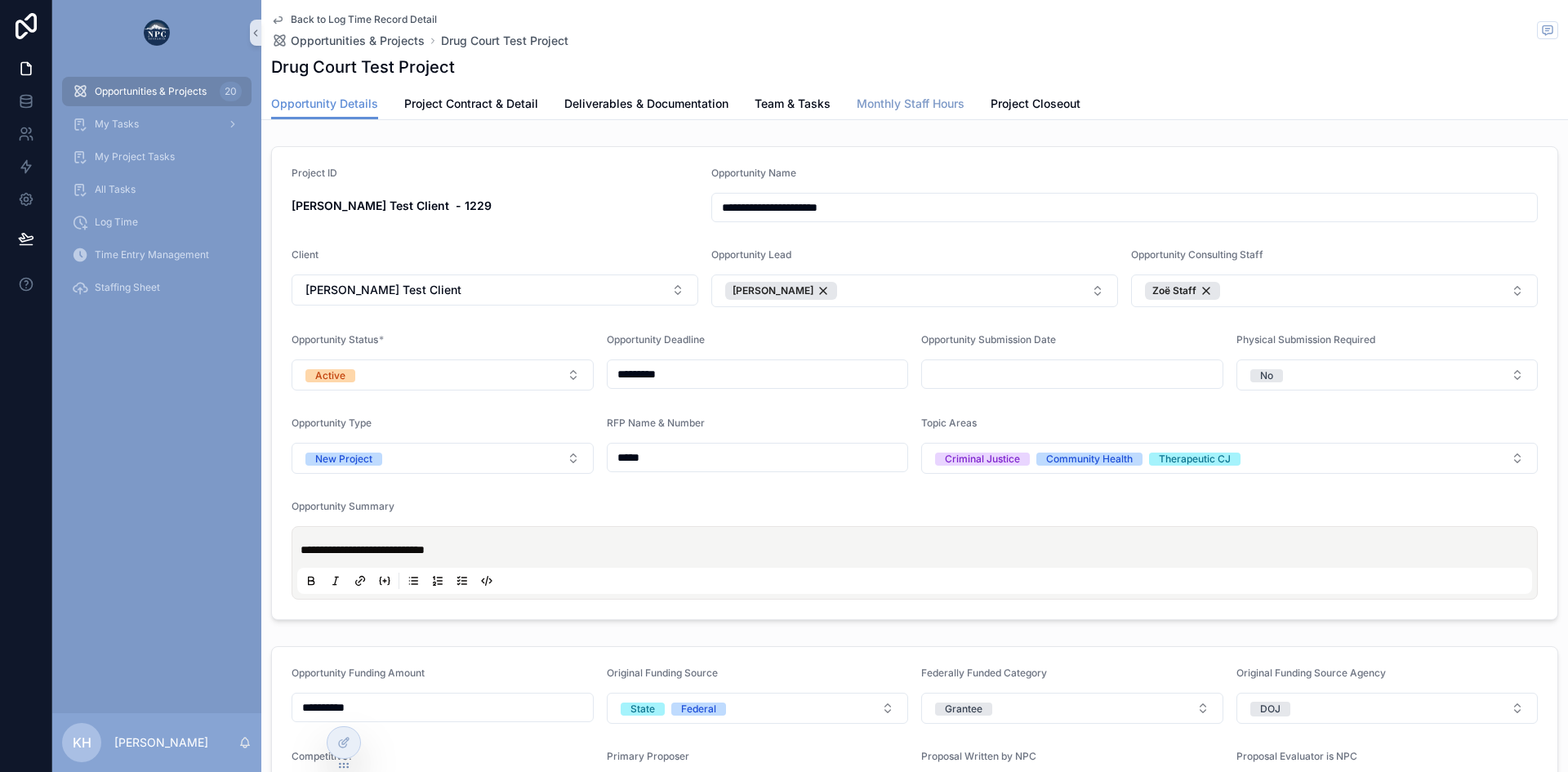
click at [897, 105] on span "Monthly Staff Hours" at bounding box center [910, 104] width 108 height 17
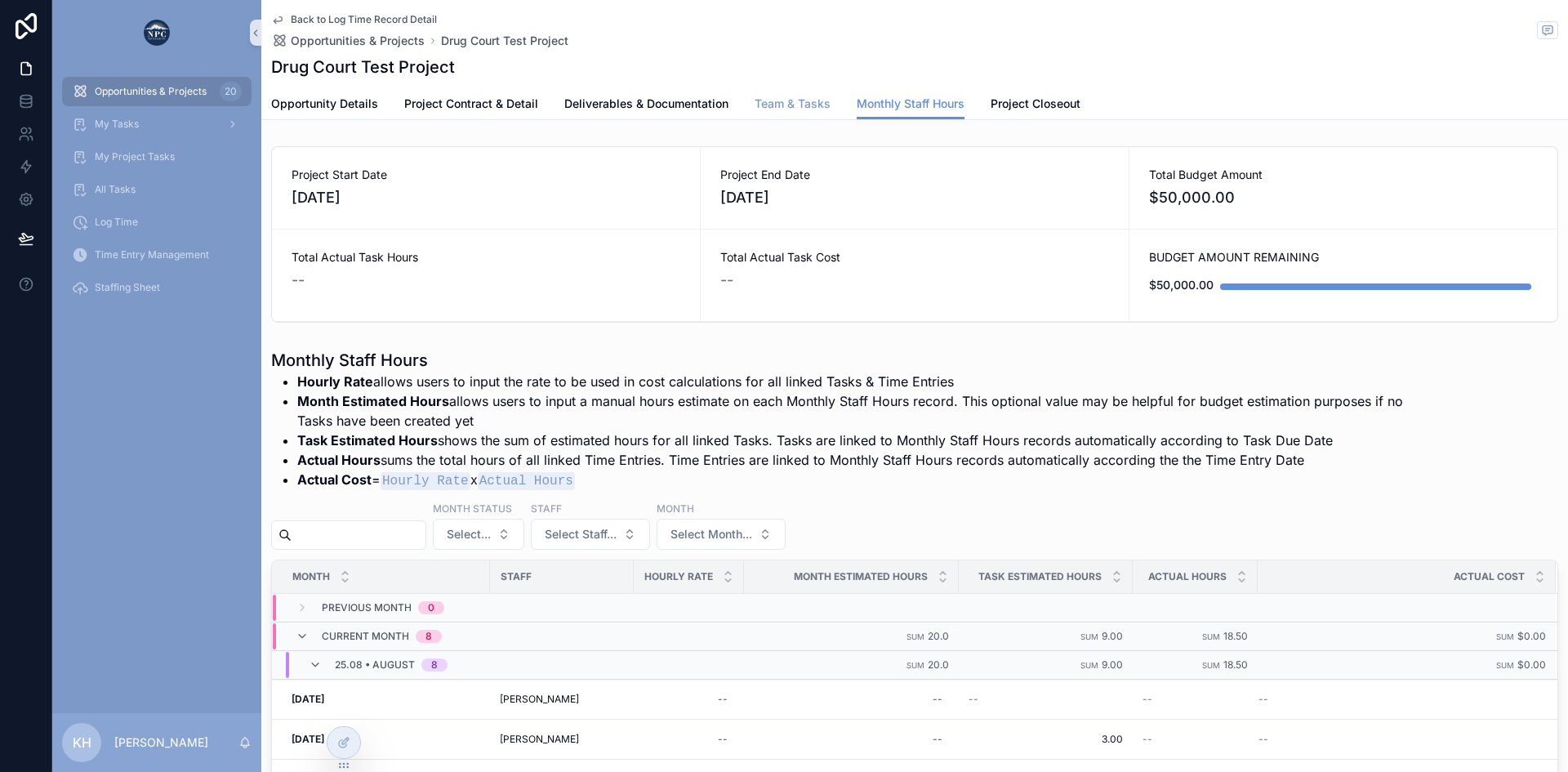
click at [790, 109] on span "Team & Tasks" at bounding box center [793, 104] width 76 height 17
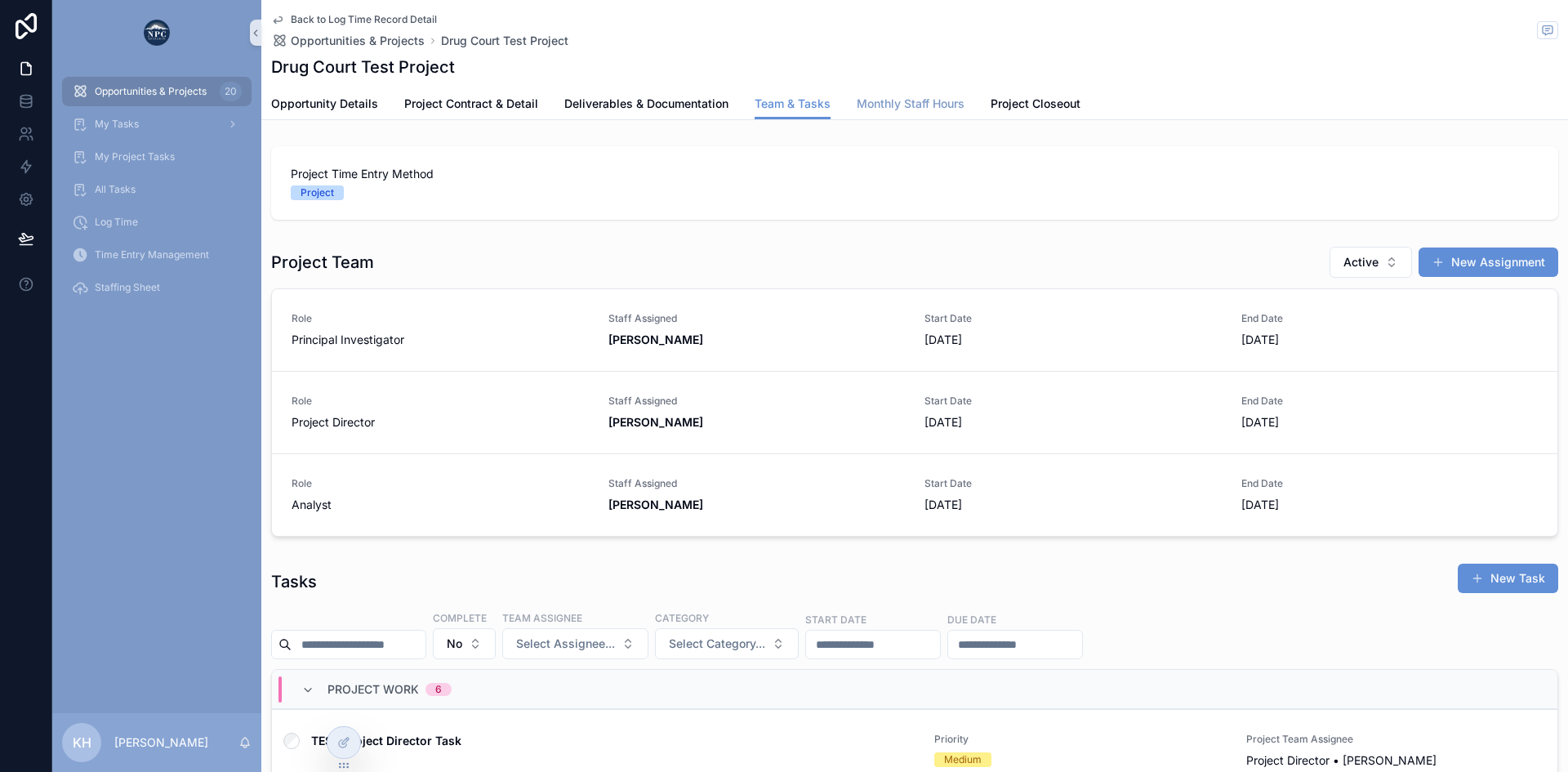
click at [895, 113] on link "Monthly Staff Hours" at bounding box center [910, 105] width 108 height 32
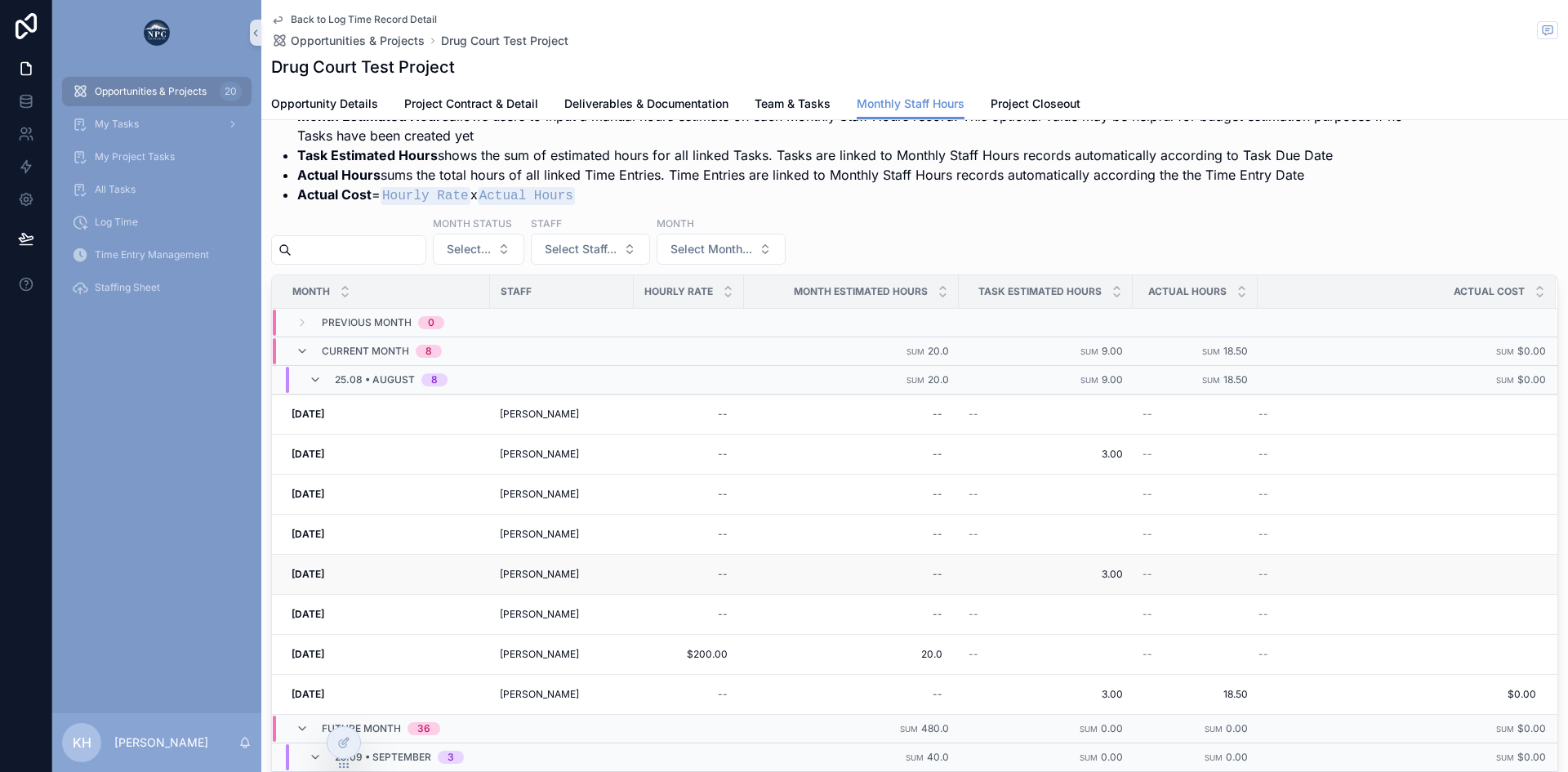
scroll to position [285, 0]
click at [432, 494] on div "[DATE] [DATE]" at bounding box center [385, 494] width 189 height 13
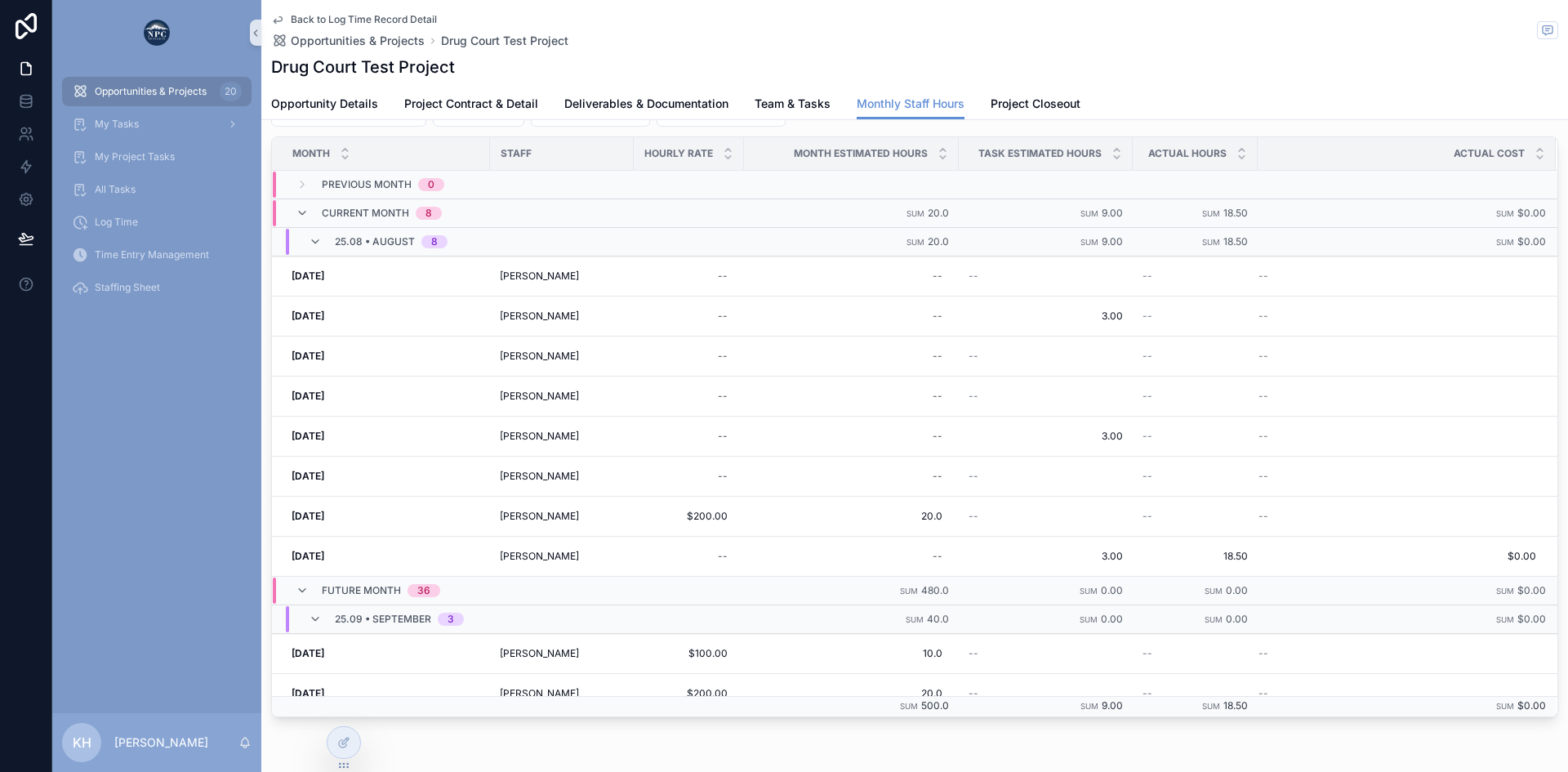
scroll to position [426, 0]
click at [795, 98] on span "Team & Tasks" at bounding box center [793, 104] width 76 height 17
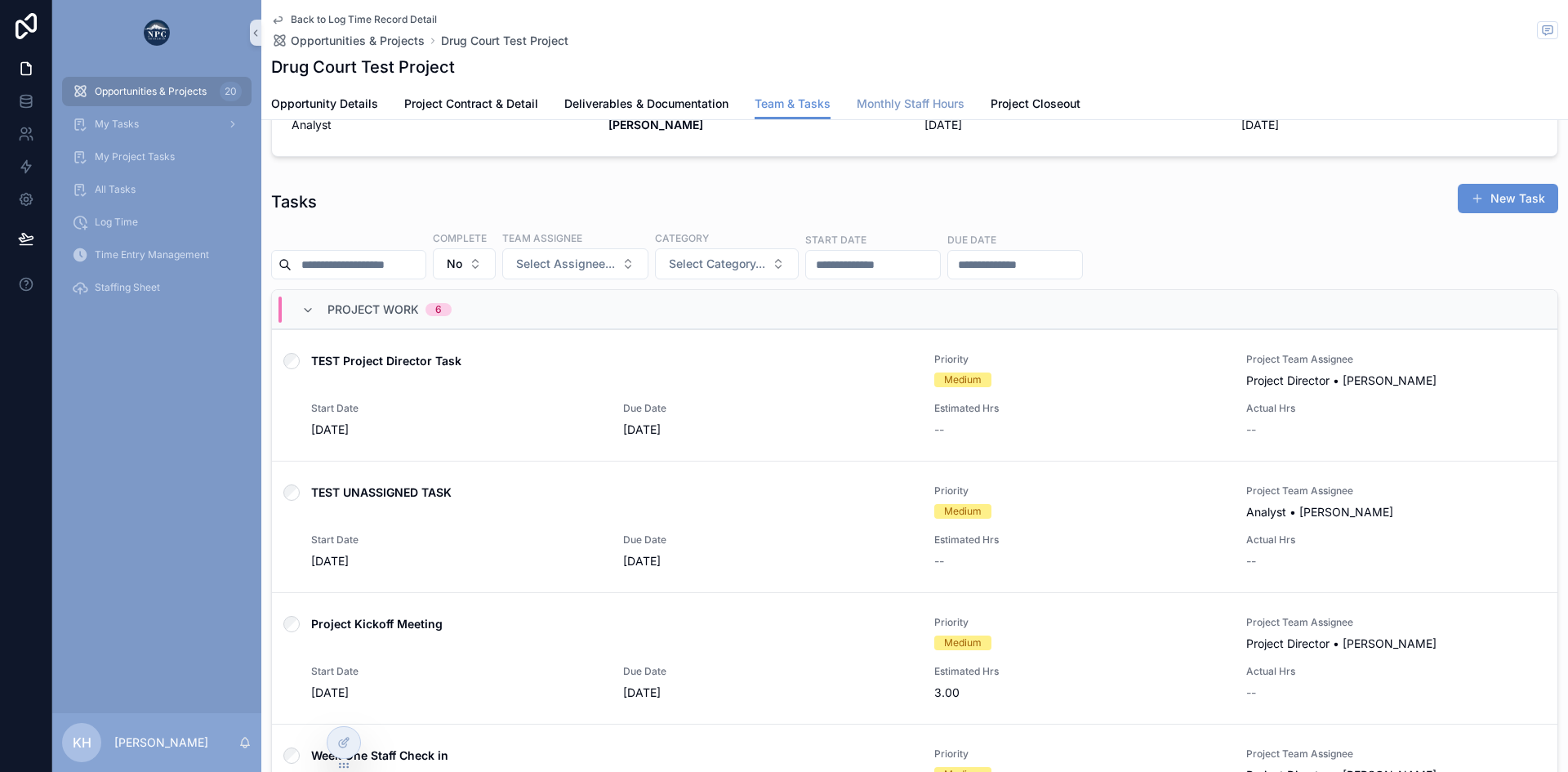
click at [909, 105] on span "Monthly Staff Hours" at bounding box center [910, 104] width 108 height 17
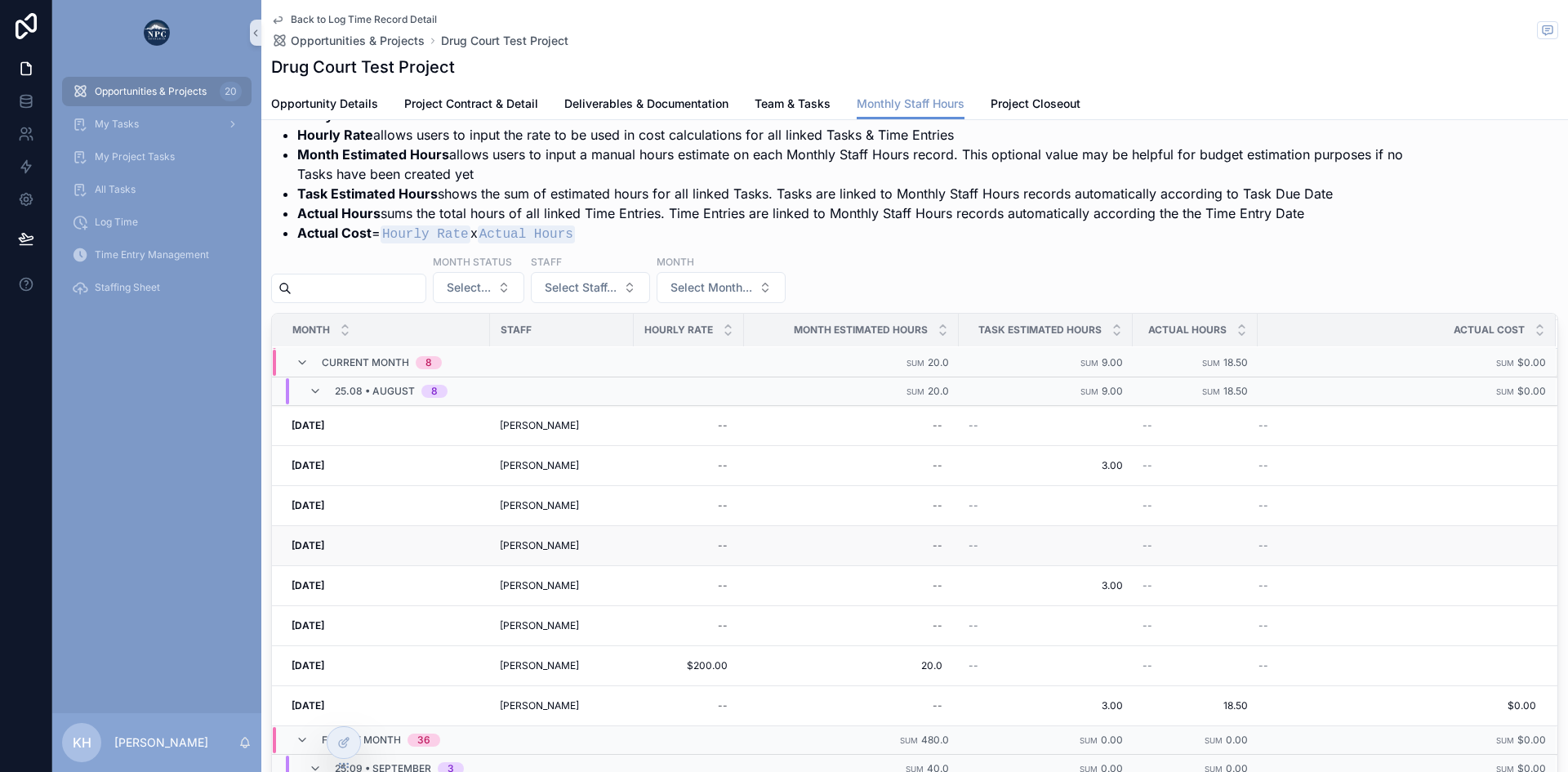
scroll to position [28, 0]
click at [458, 507] on div "[DATE] [DATE]" at bounding box center [385, 504] width 189 height 13
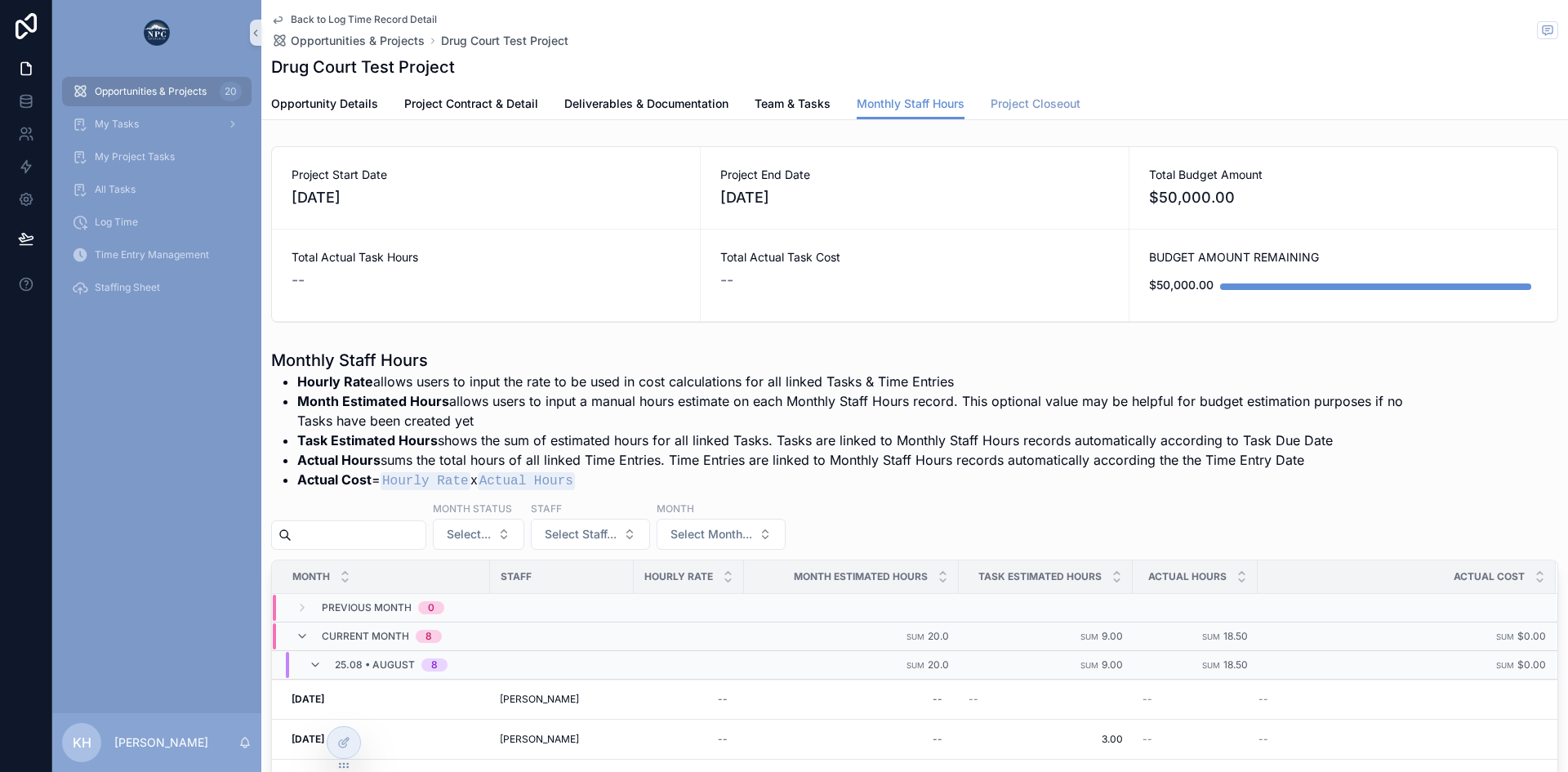
click at [1014, 111] on span "Project Closeout" at bounding box center [1035, 104] width 90 height 17
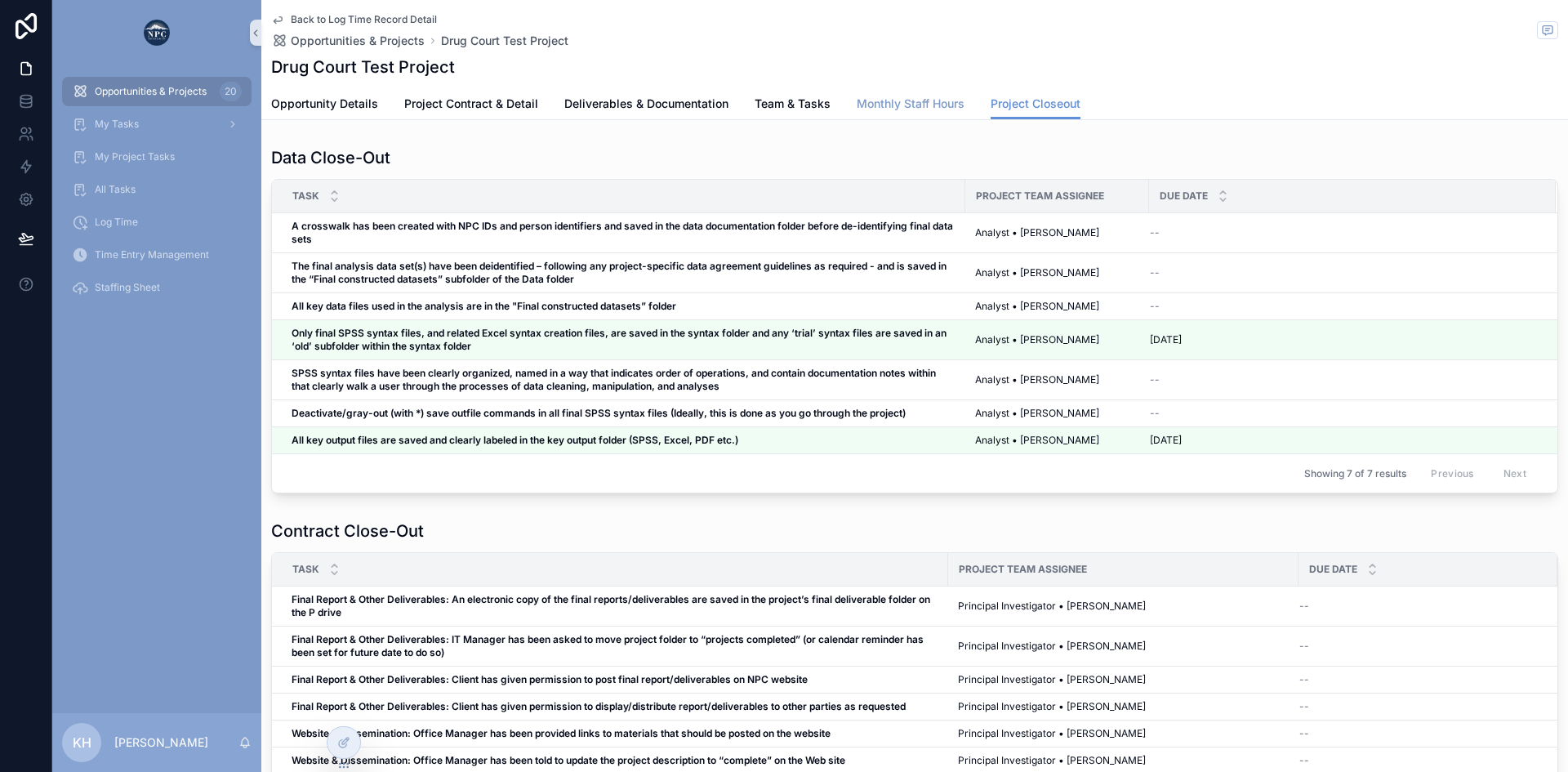
click at [890, 109] on span "Monthly Staff Hours" at bounding box center [910, 104] width 108 height 17
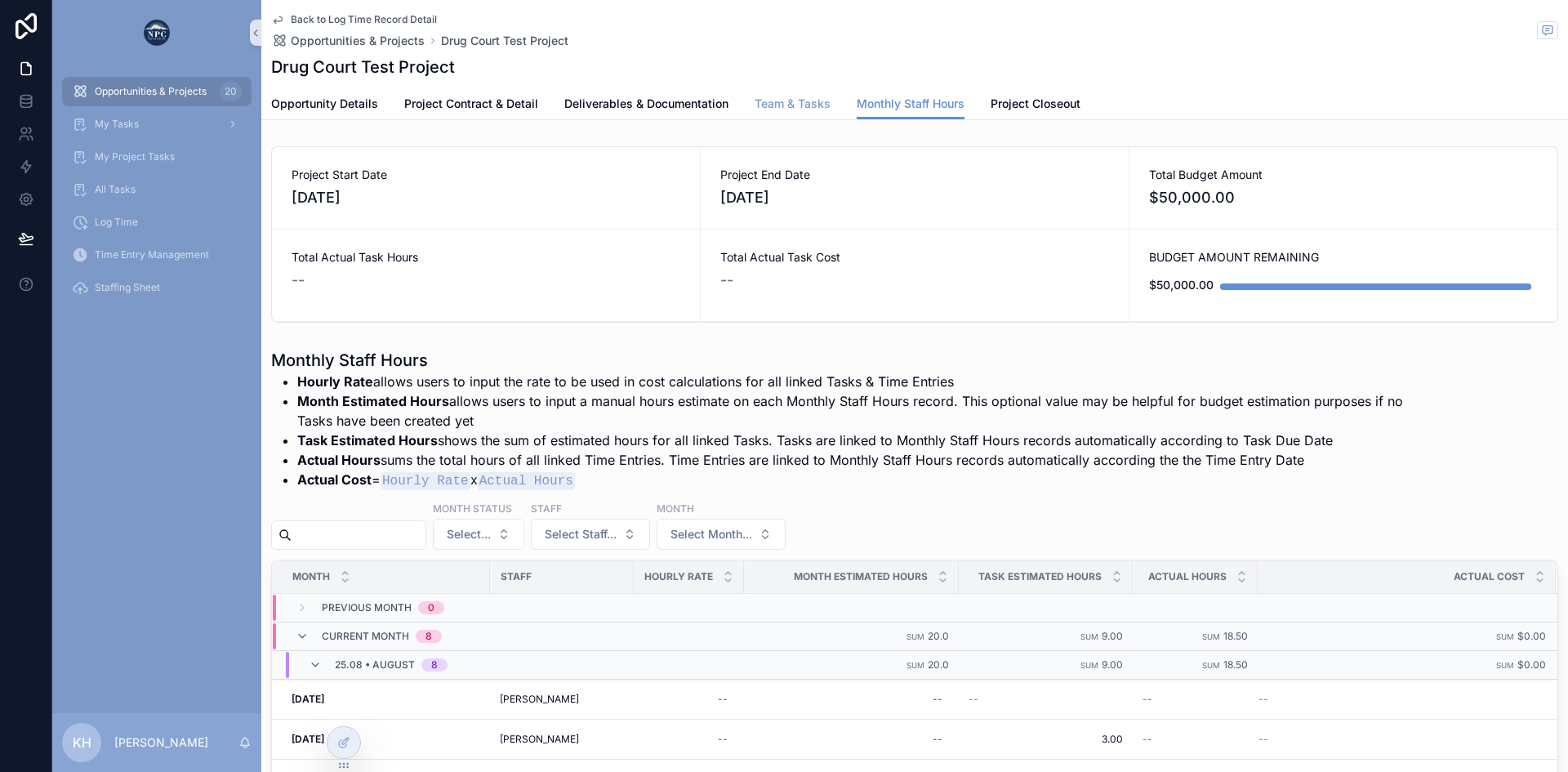
click at [784, 91] on link "Team & Tasks" at bounding box center [793, 105] width 76 height 32
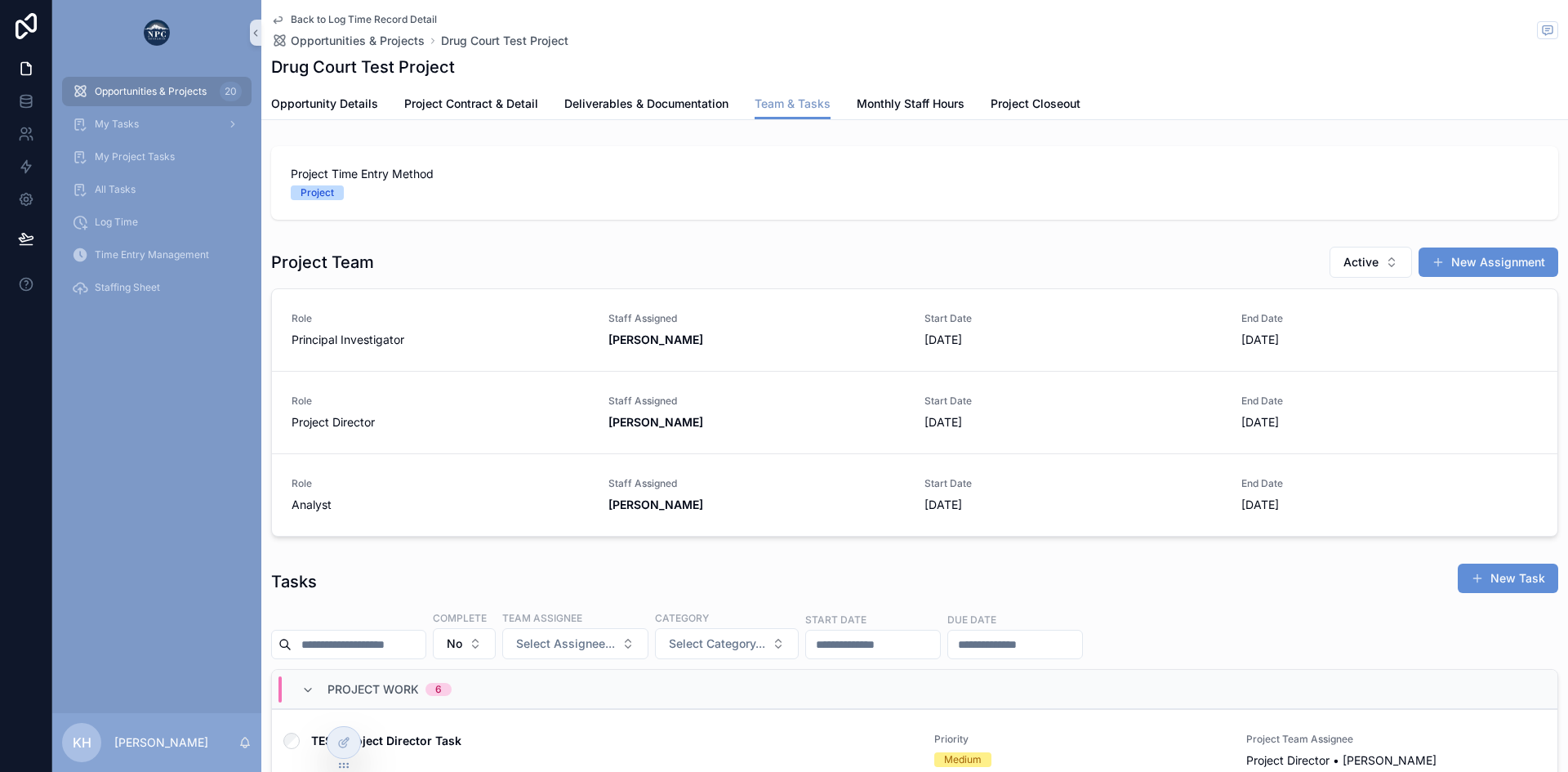
scroll to position [0, 1153]
click at [899, 99] on span "Monthly Staff Hours" at bounding box center [910, 104] width 108 height 17
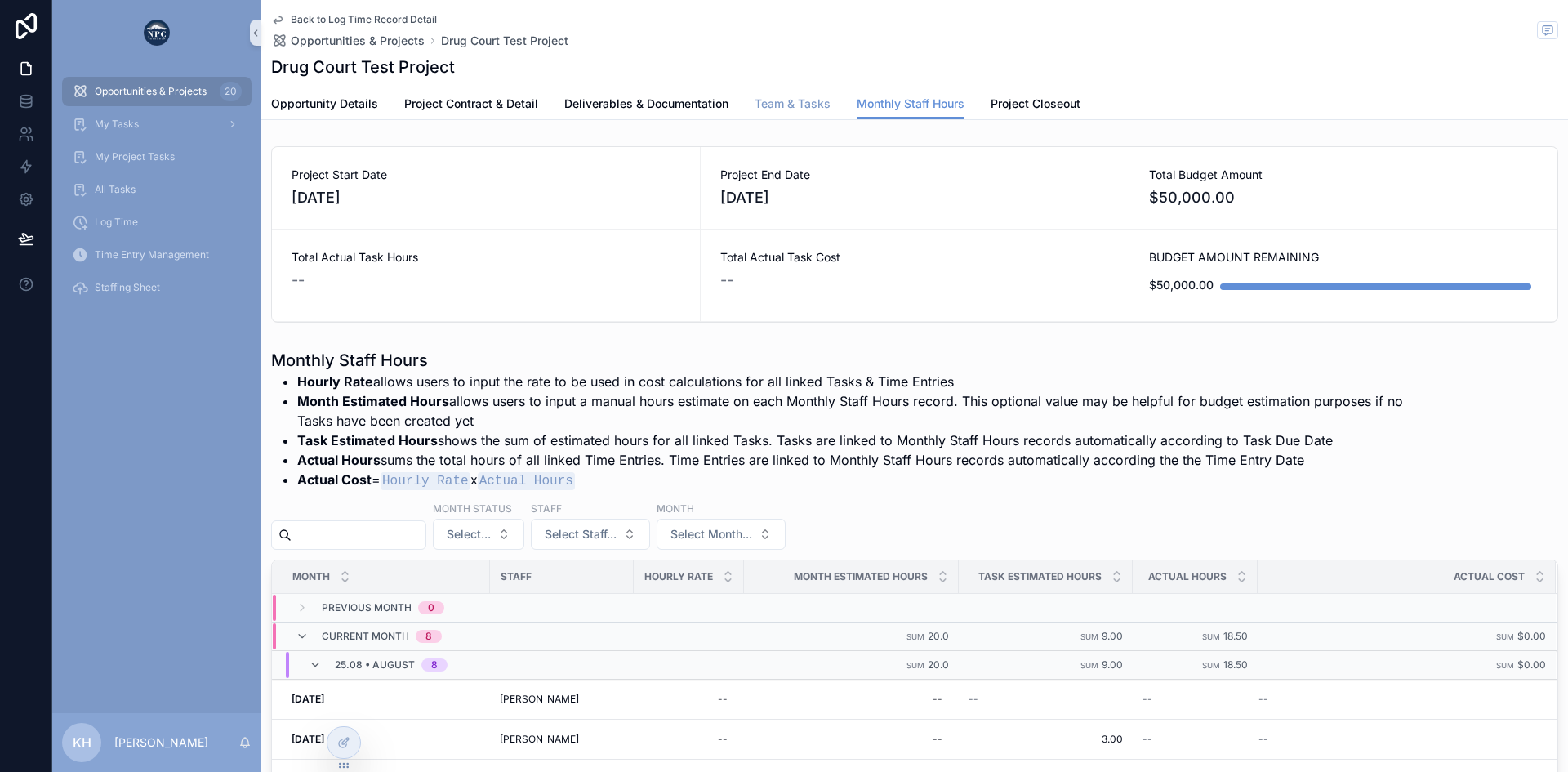
click at [798, 108] on span "Team & Tasks" at bounding box center [793, 104] width 76 height 17
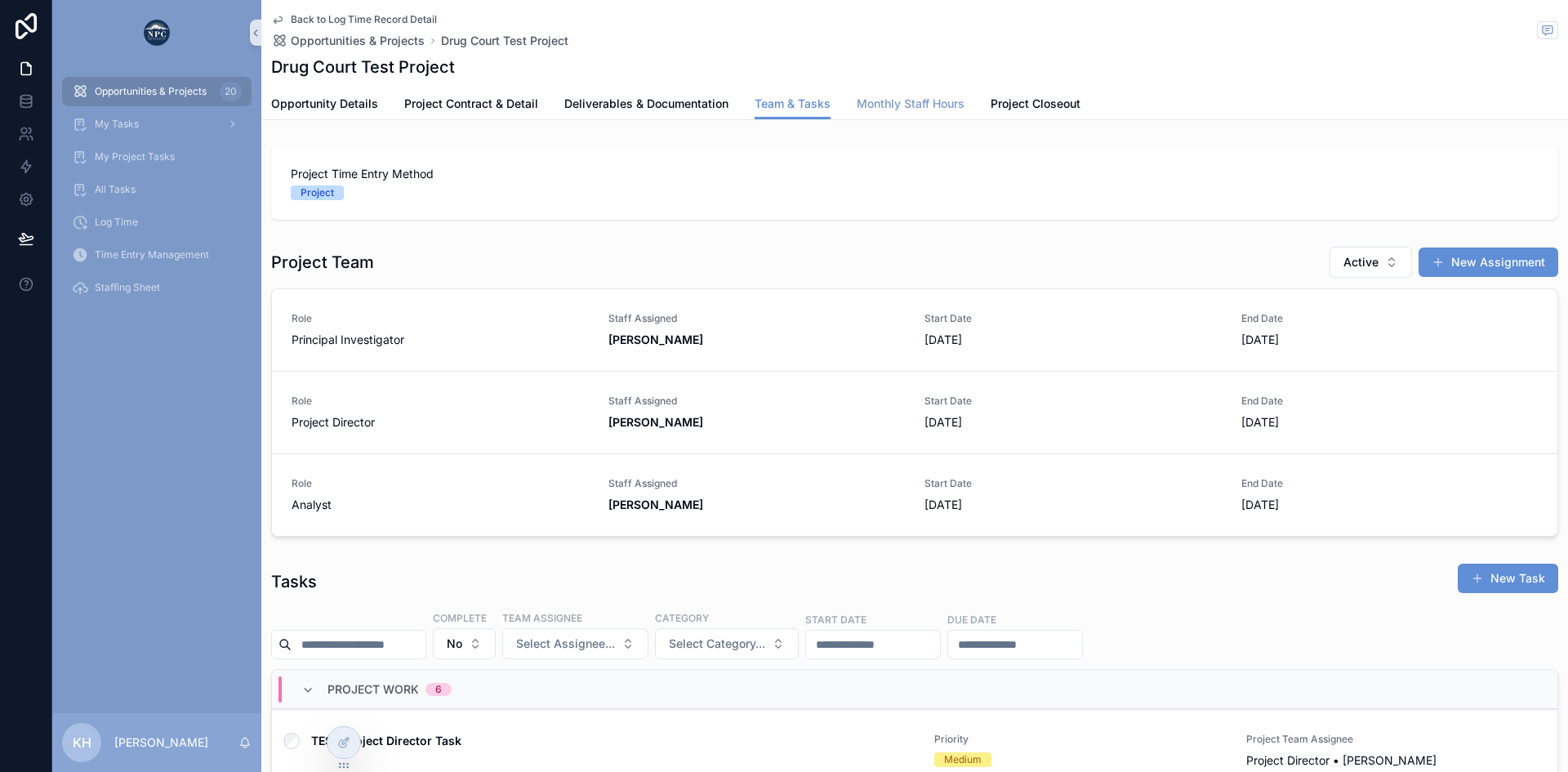
click at [903, 102] on span "Monthly Staff Hours" at bounding box center [910, 104] width 108 height 17
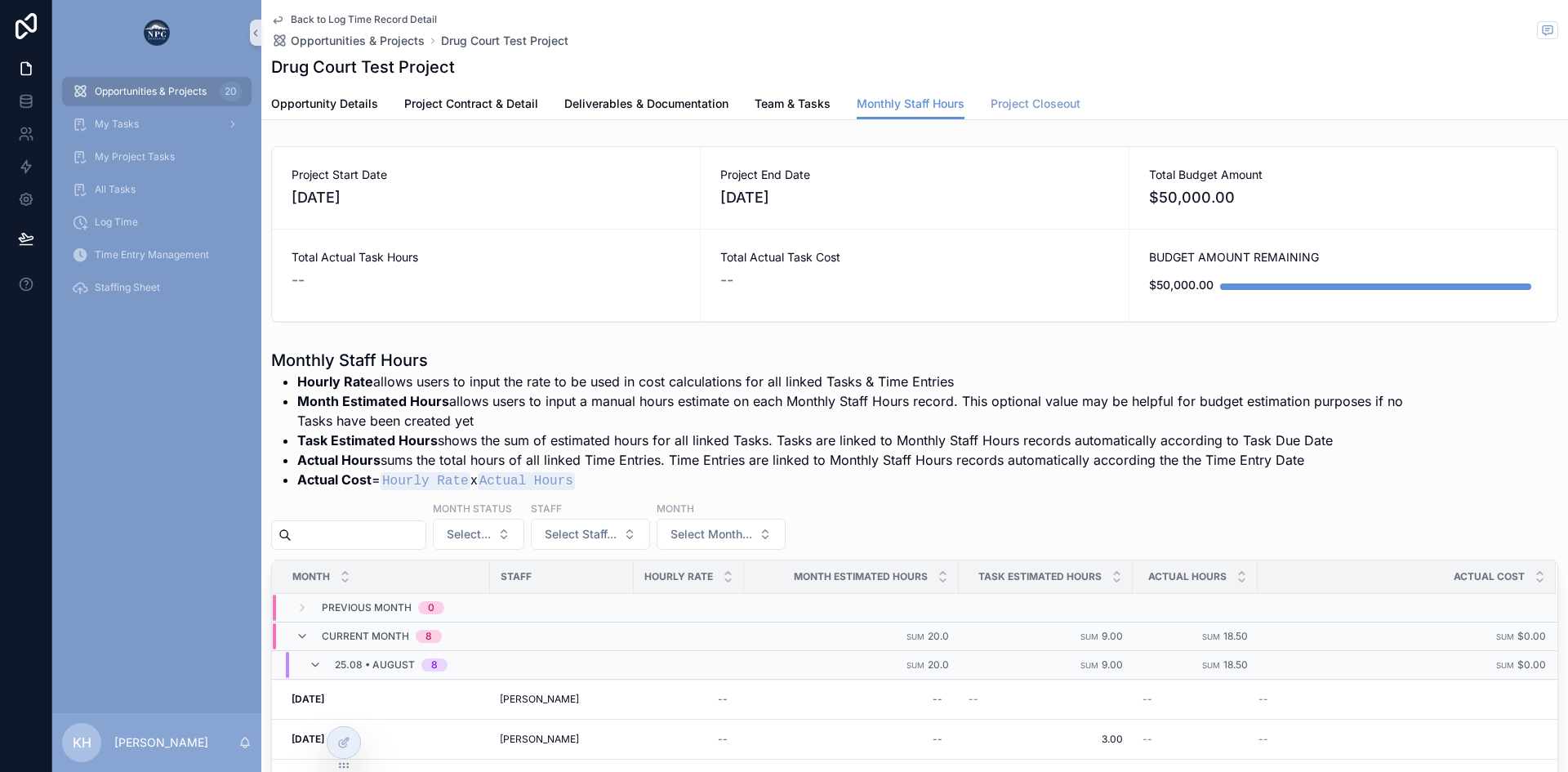
click at [1046, 97] on span "Project Closeout" at bounding box center [1035, 104] width 90 height 17
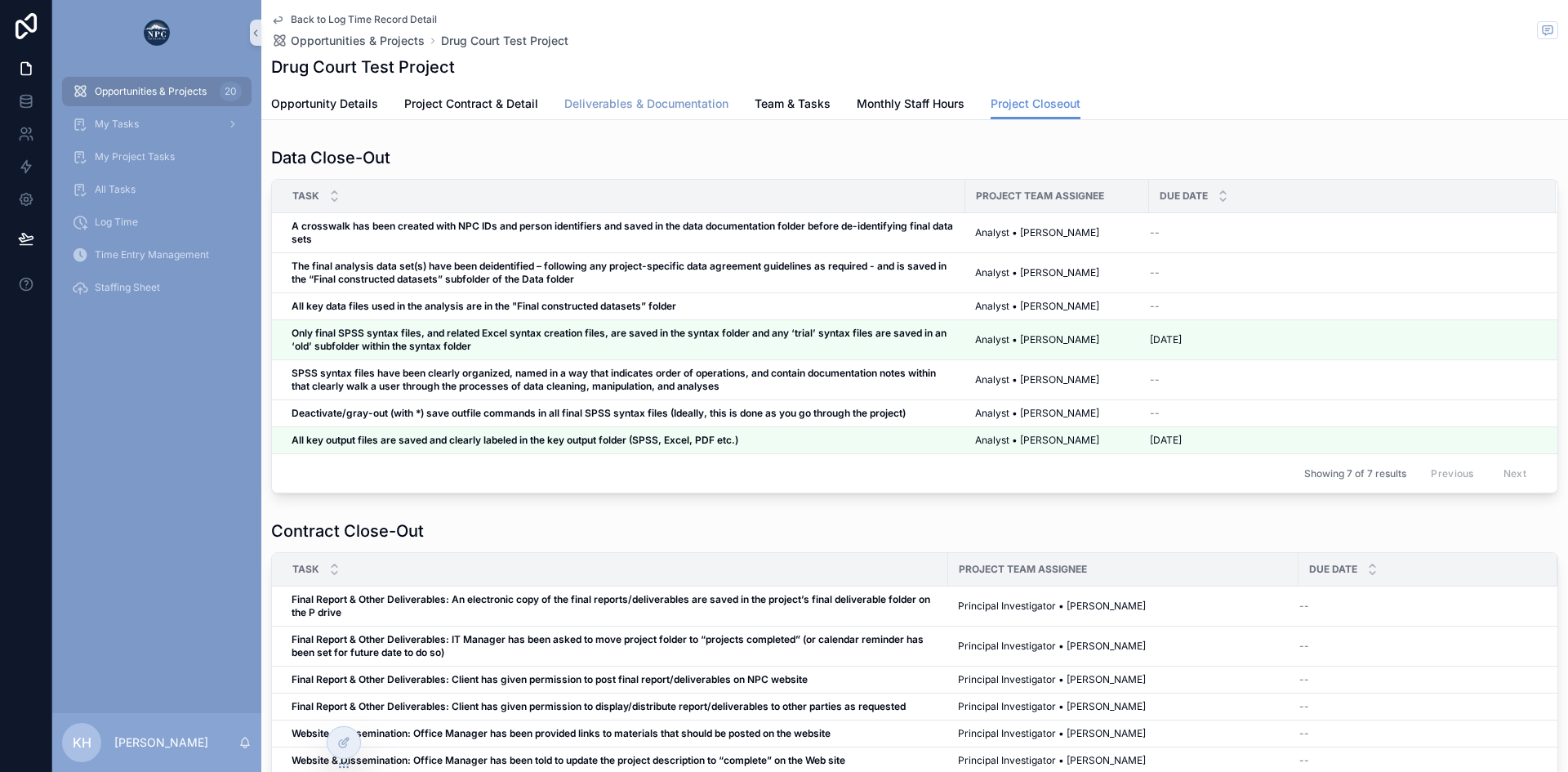
click at [676, 97] on span "Deliverables & Documentation" at bounding box center [646, 104] width 164 height 17
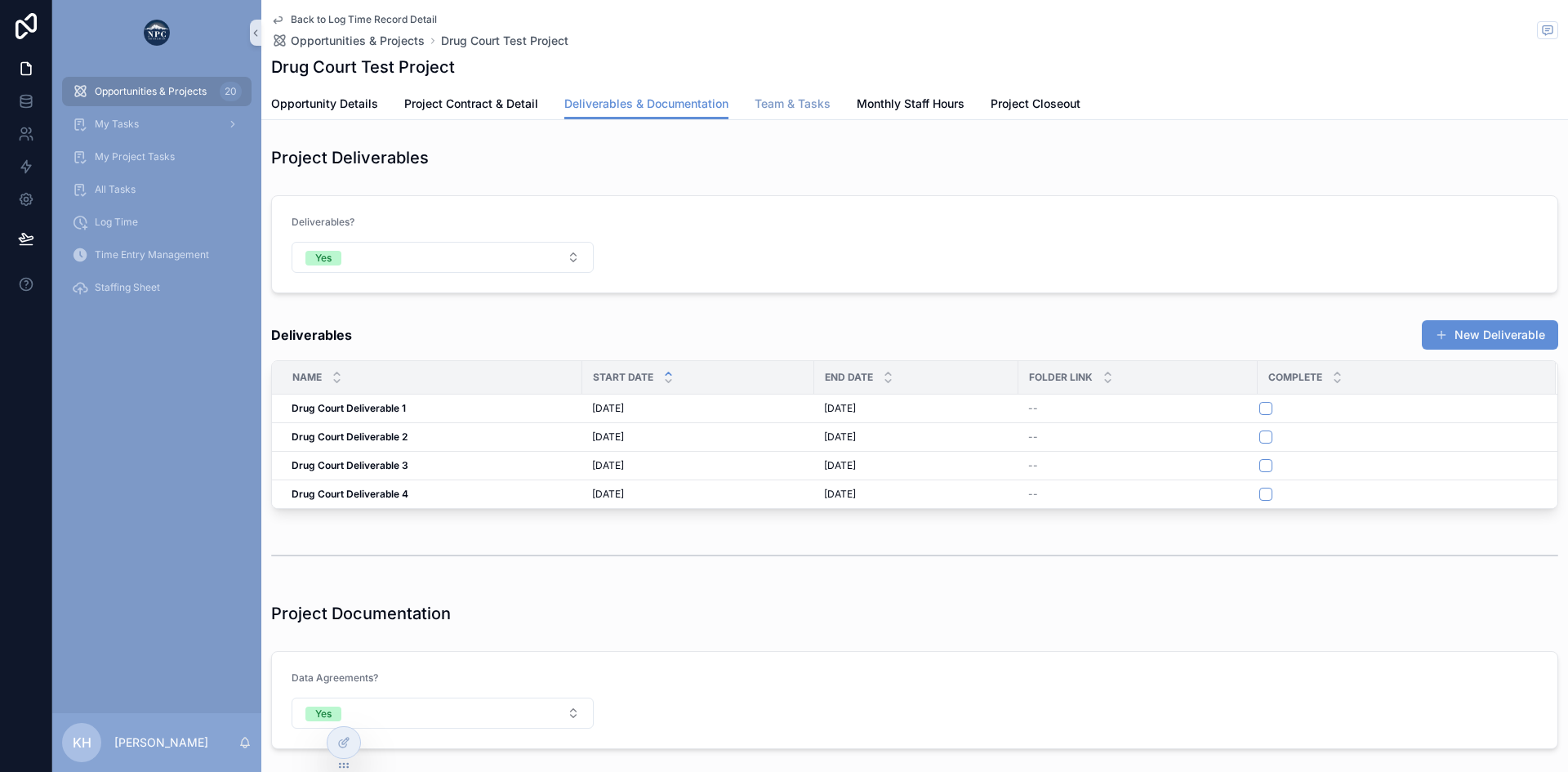
click at [795, 110] on span "Team & Tasks" at bounding box center [793, 104] width 76 height 17
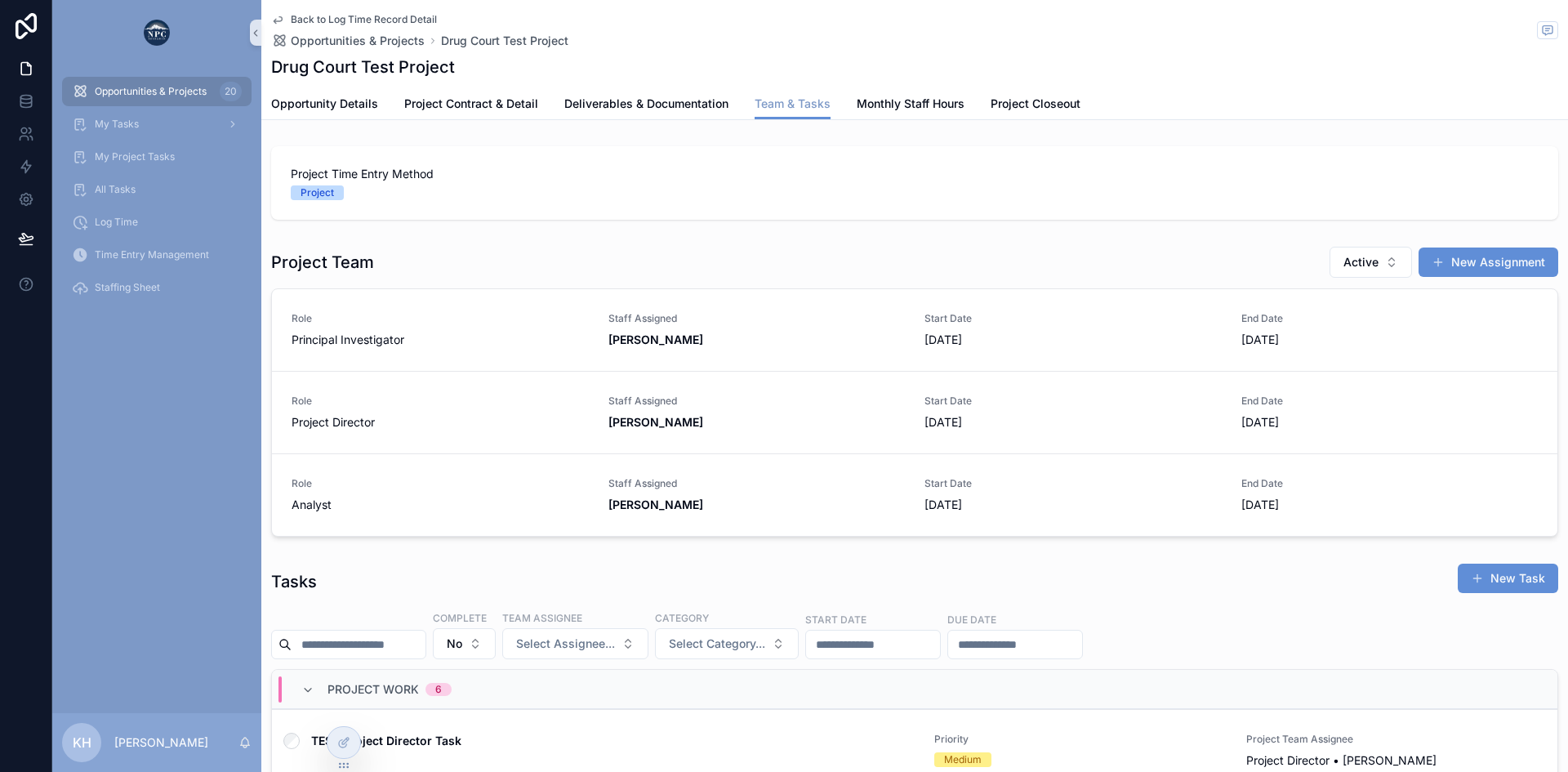
scroll to position [0, 1153]
click at [672, 428] on strong "[PERSON_NAME]" at bounding box center [656, 422] width 95 height 14
click at [904, 105] on span "Monthly Staff Hours" at bounding box center [910, 104] width 108 height 17
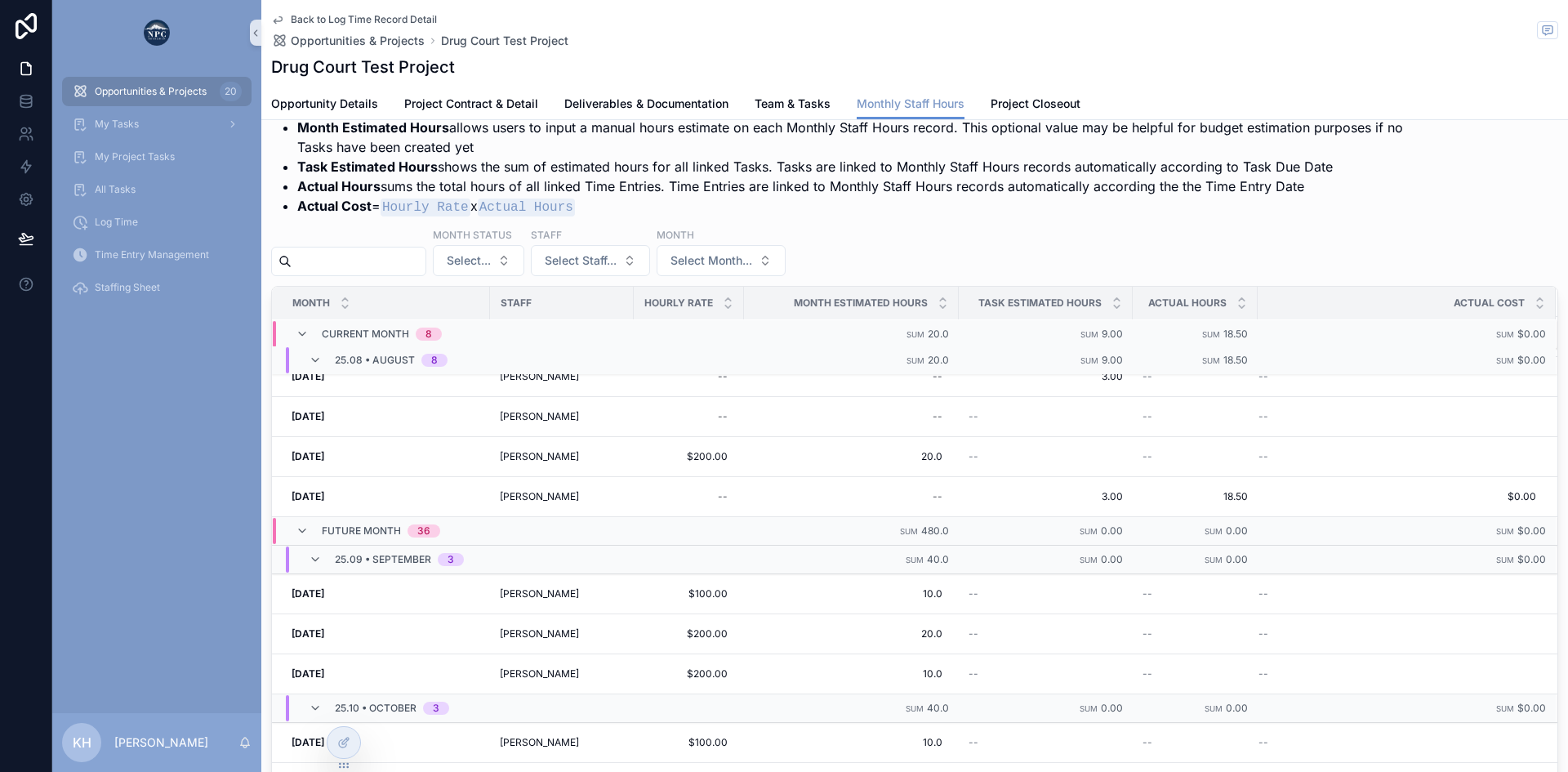
scroll to position [211, 0]
click at [788, 112] on link "Team & Tasks" at bounding box center [793, 105] width 76 height 32
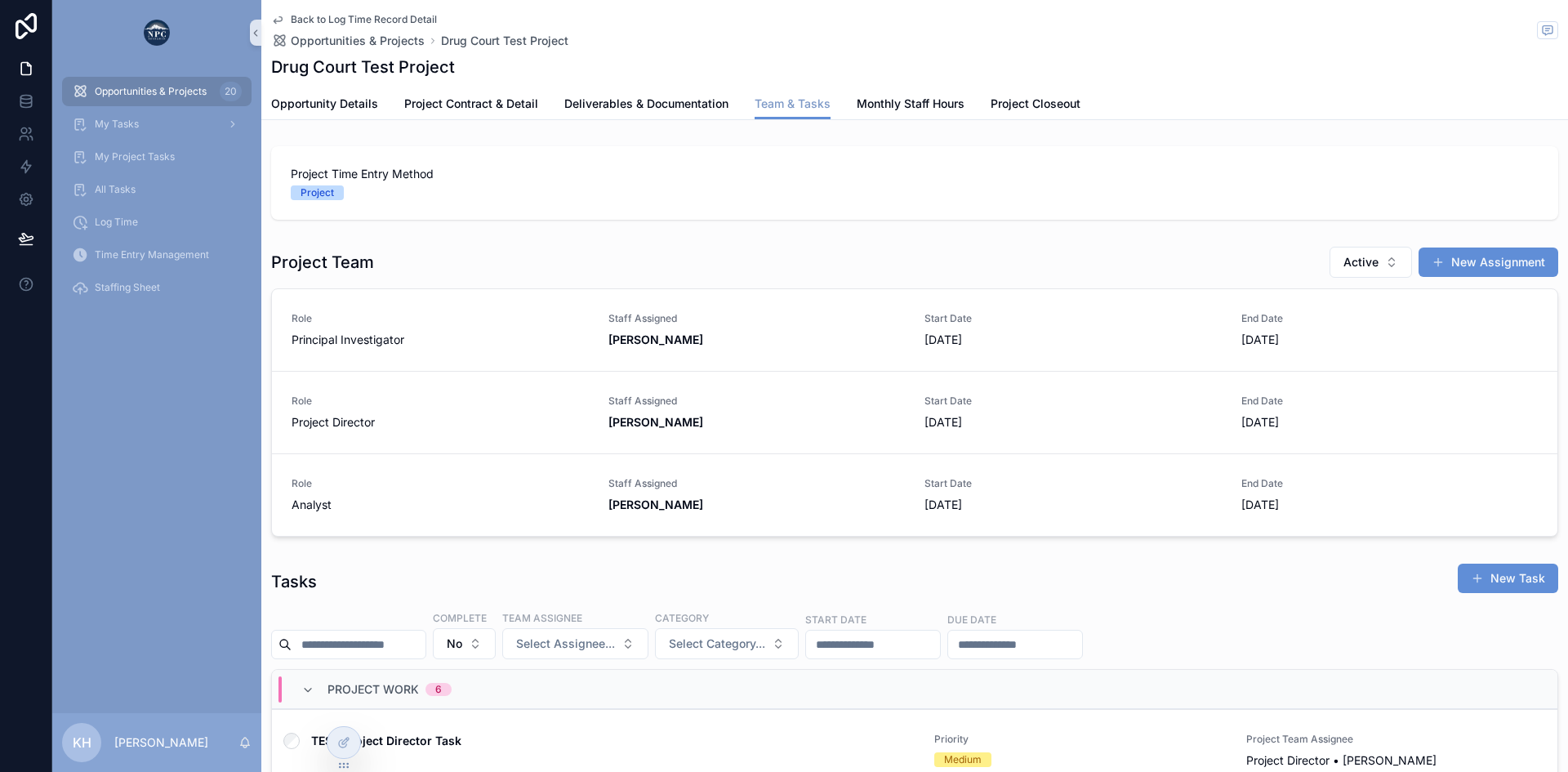
scroll to position [0, 1153]
click at [656, 414] on div "Staff Assigned [PERSON_NAME]" at bounding box center [757, 412] width 298 height 36
click at [909, 104] on span "Monthly Staff Hours" at bounding box center [910, 104] width 108 height 17
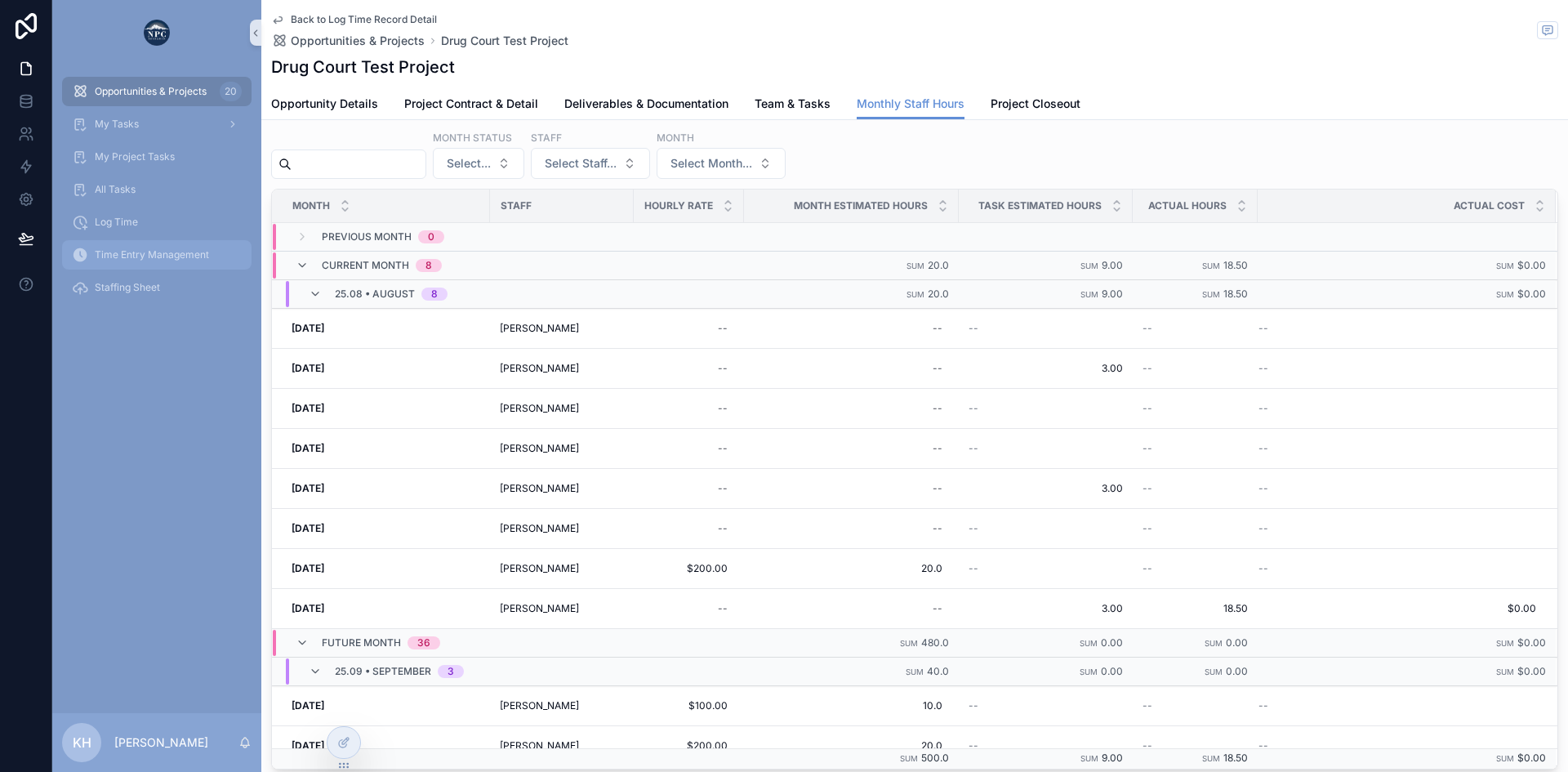
click at [159, 247] on div "Time Entry Management" at bounding box center [157, 255] width 170 height 26
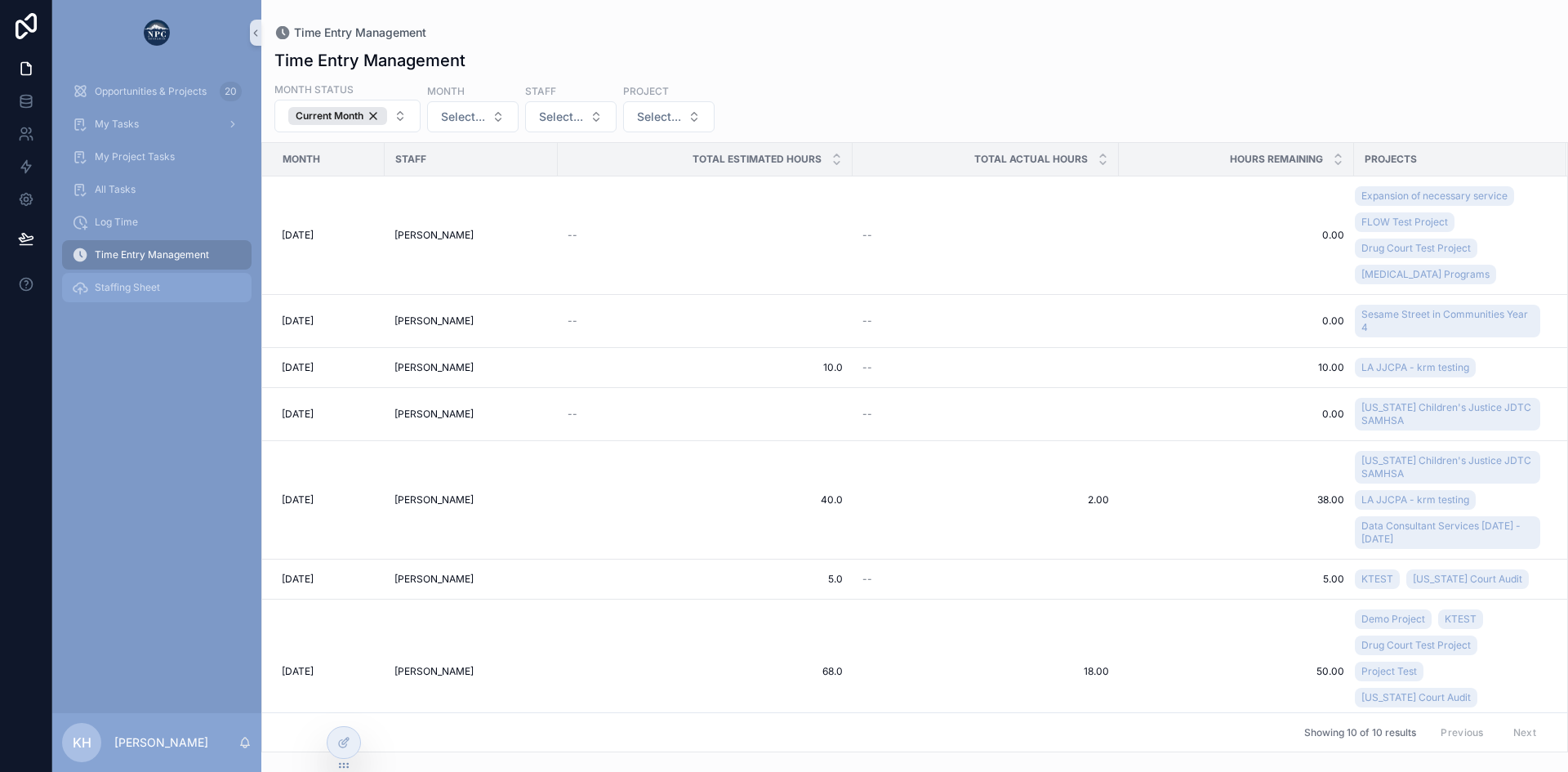
click at [137, 289] on span "Staffing Sheet" at bounding box center [127, 287] width 65 height 13
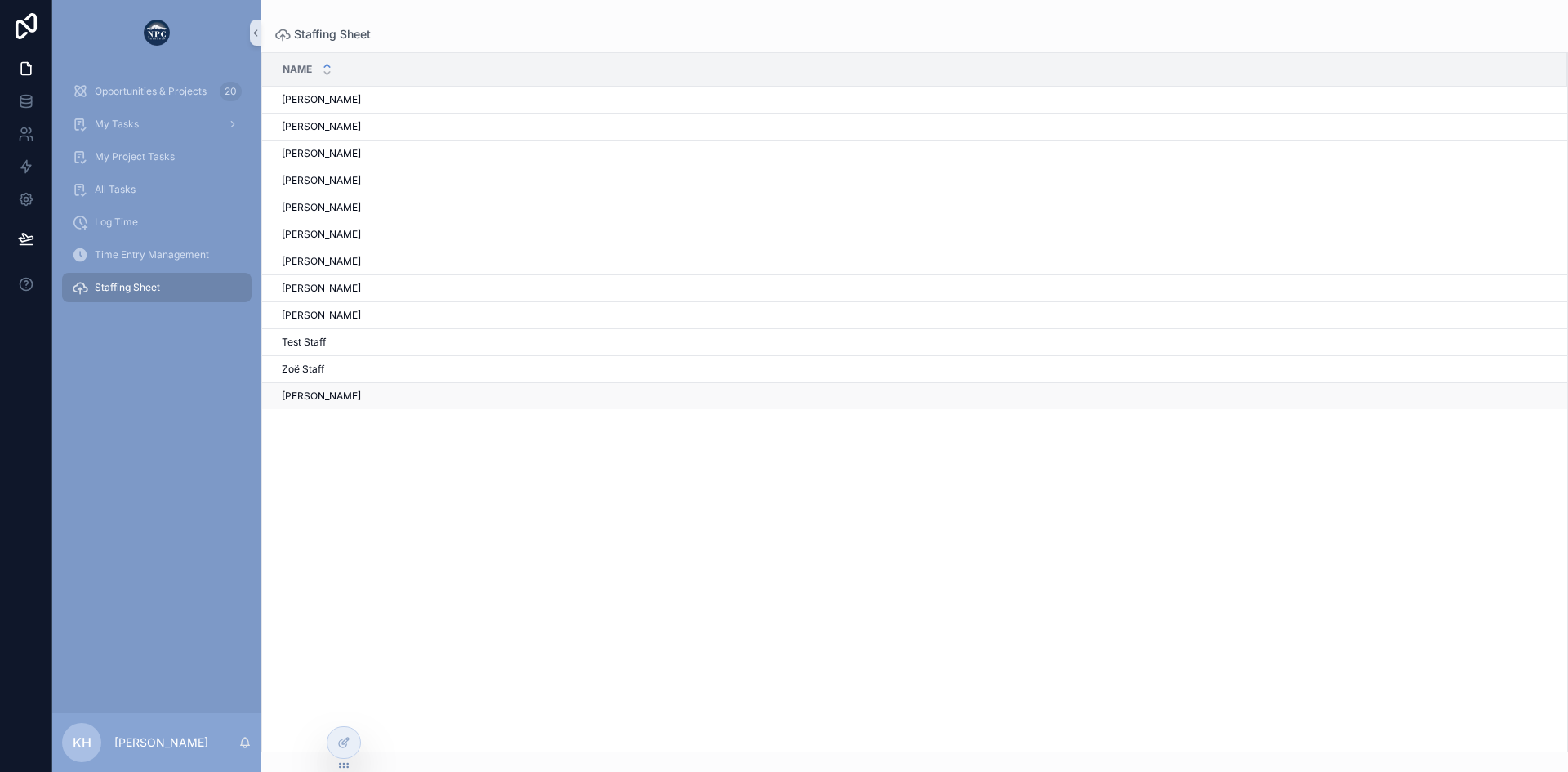
click at [303, 396] on span "[PERSON_NAME]" at bounding box center [321, 396] width 79 height 13
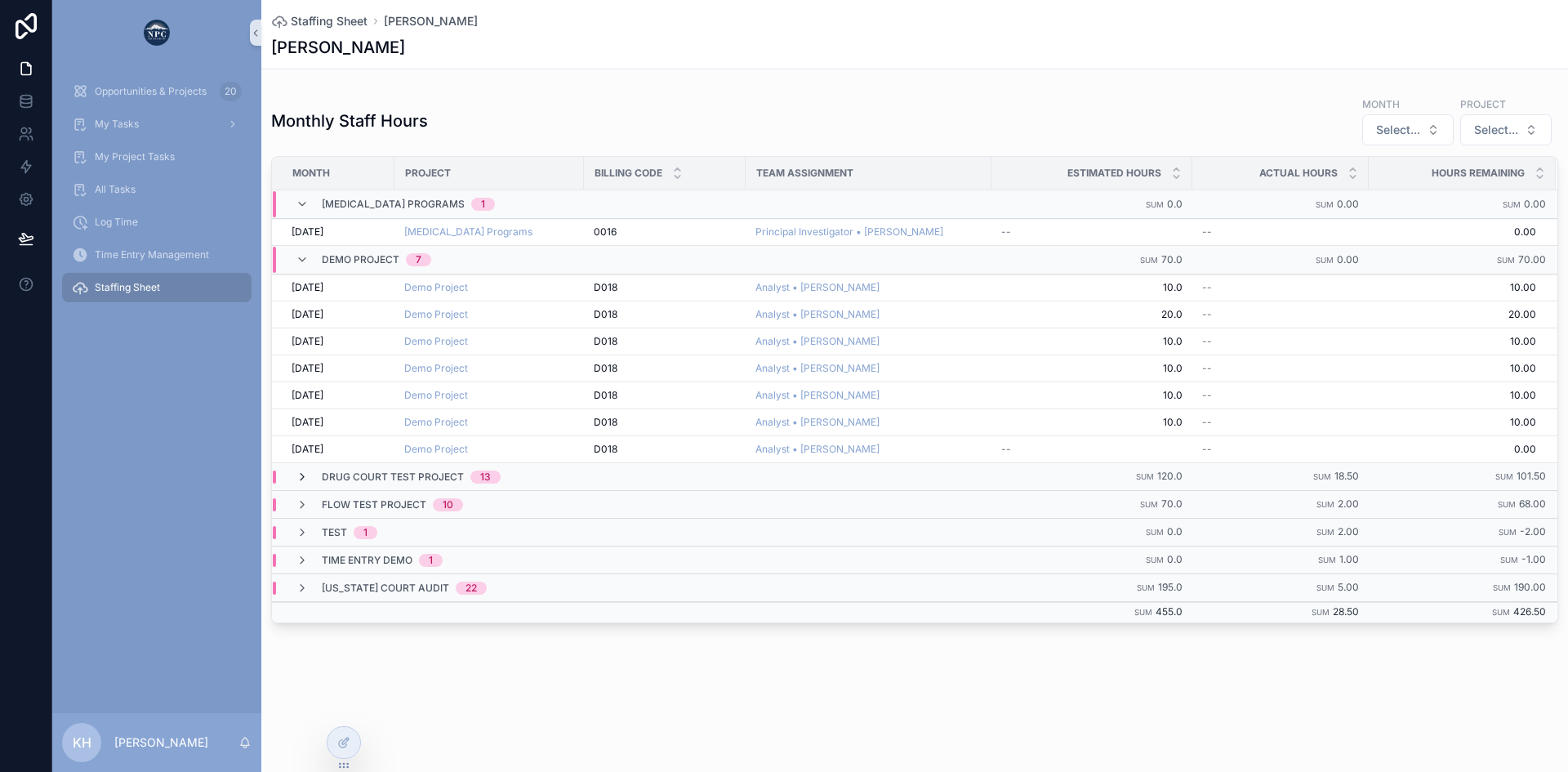
click at [298, 478] on icon "scrollable content" at bounding box center [302, 477] width 13 height 13
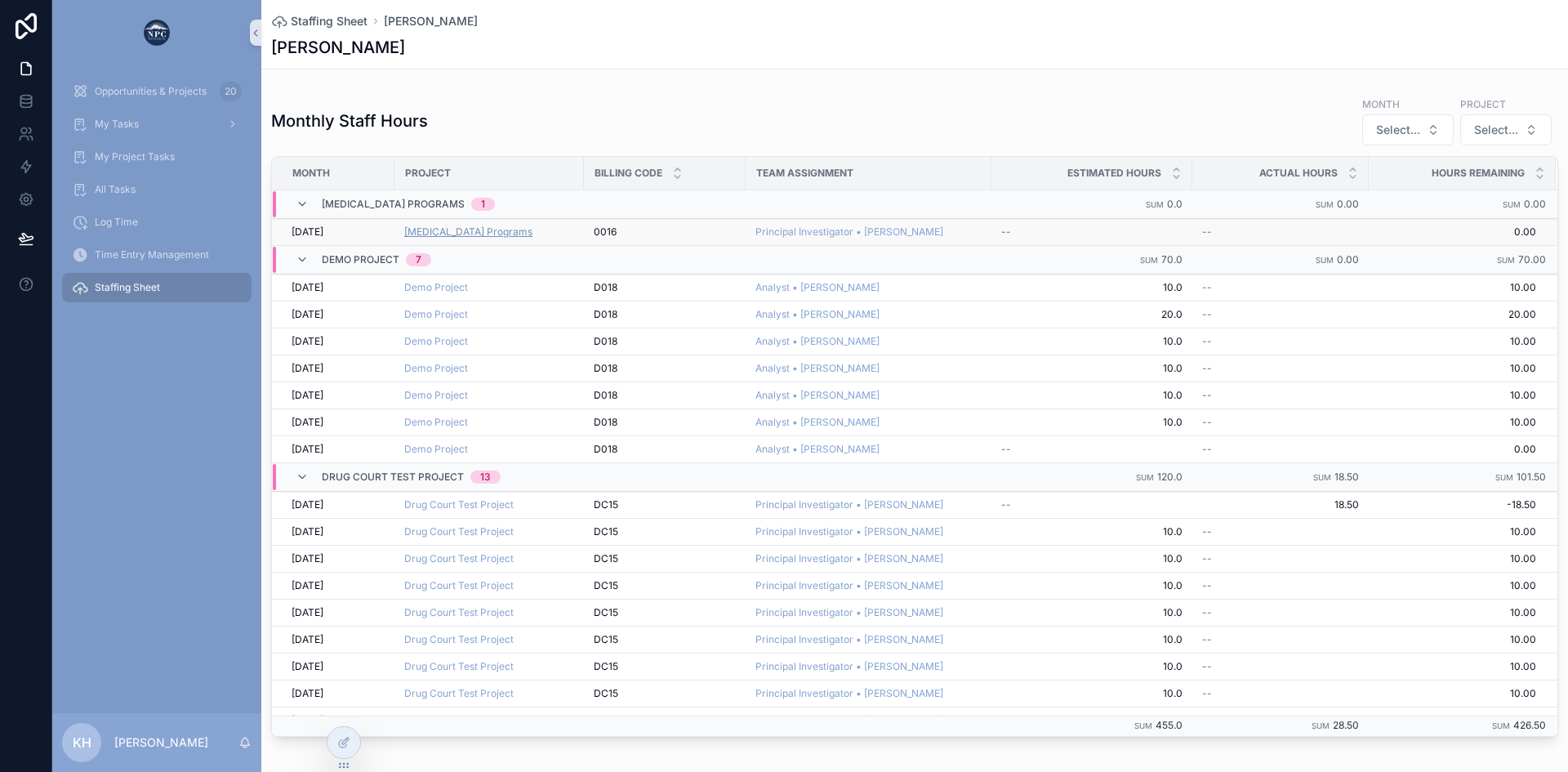
click at [464, 234] on span "[MEDICAL_DATA] Programs" at bounding box center [468, 232] width 128 height 13
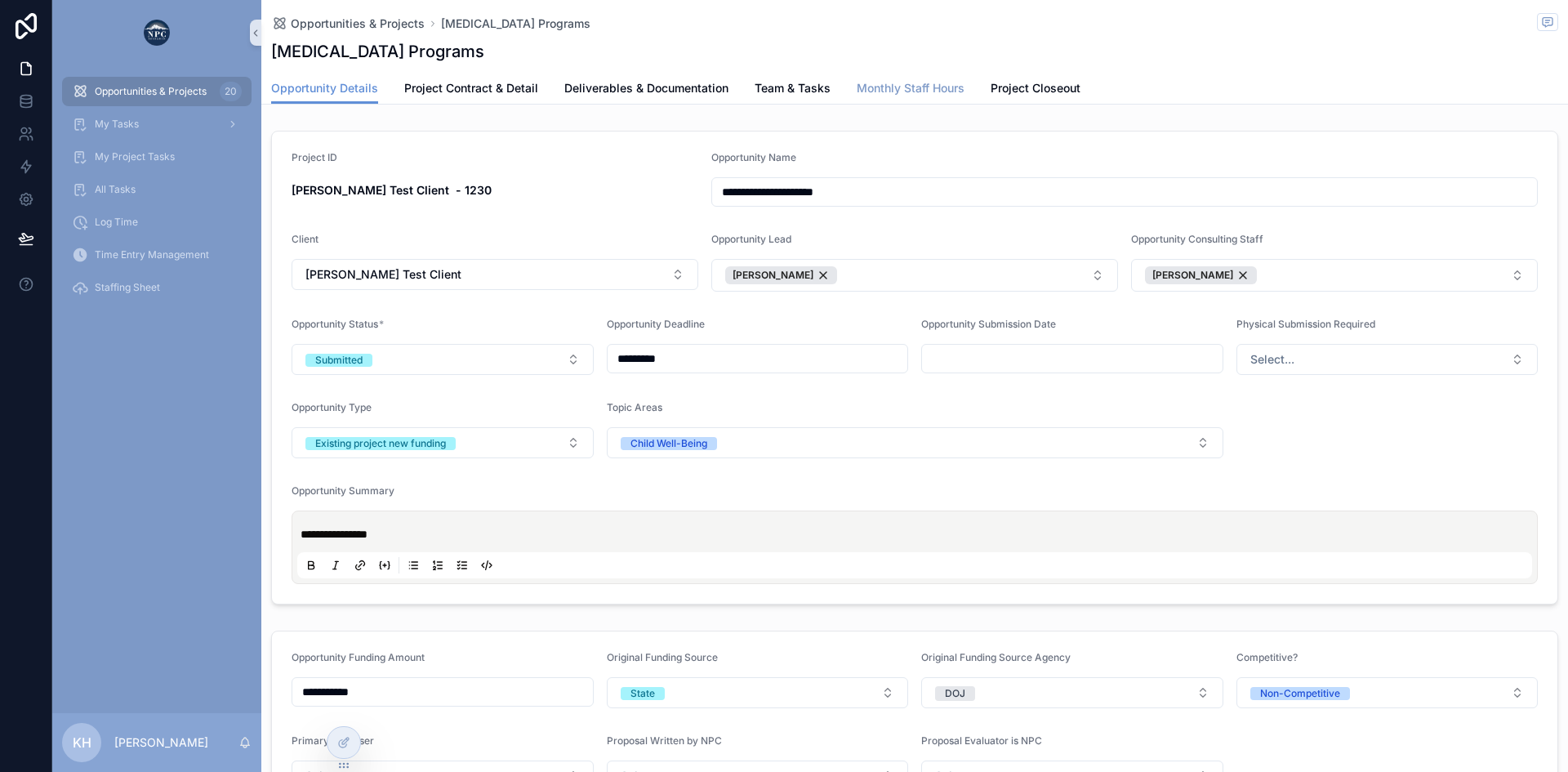
click at [917, 90] on span "Monthly Staff Hours" at bounding box center [910, 88] width 108 height 17
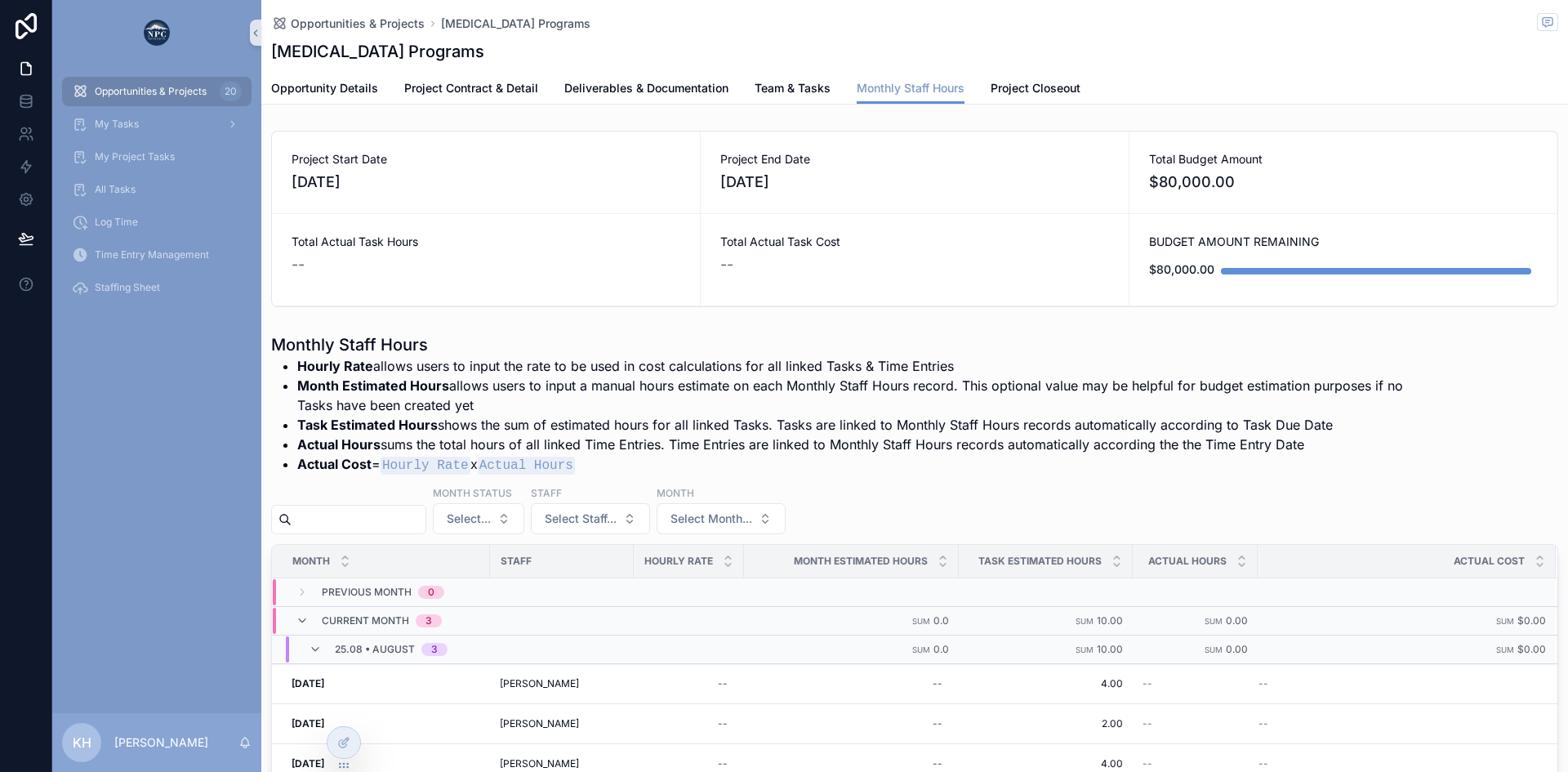
scroll to position [172, 0]
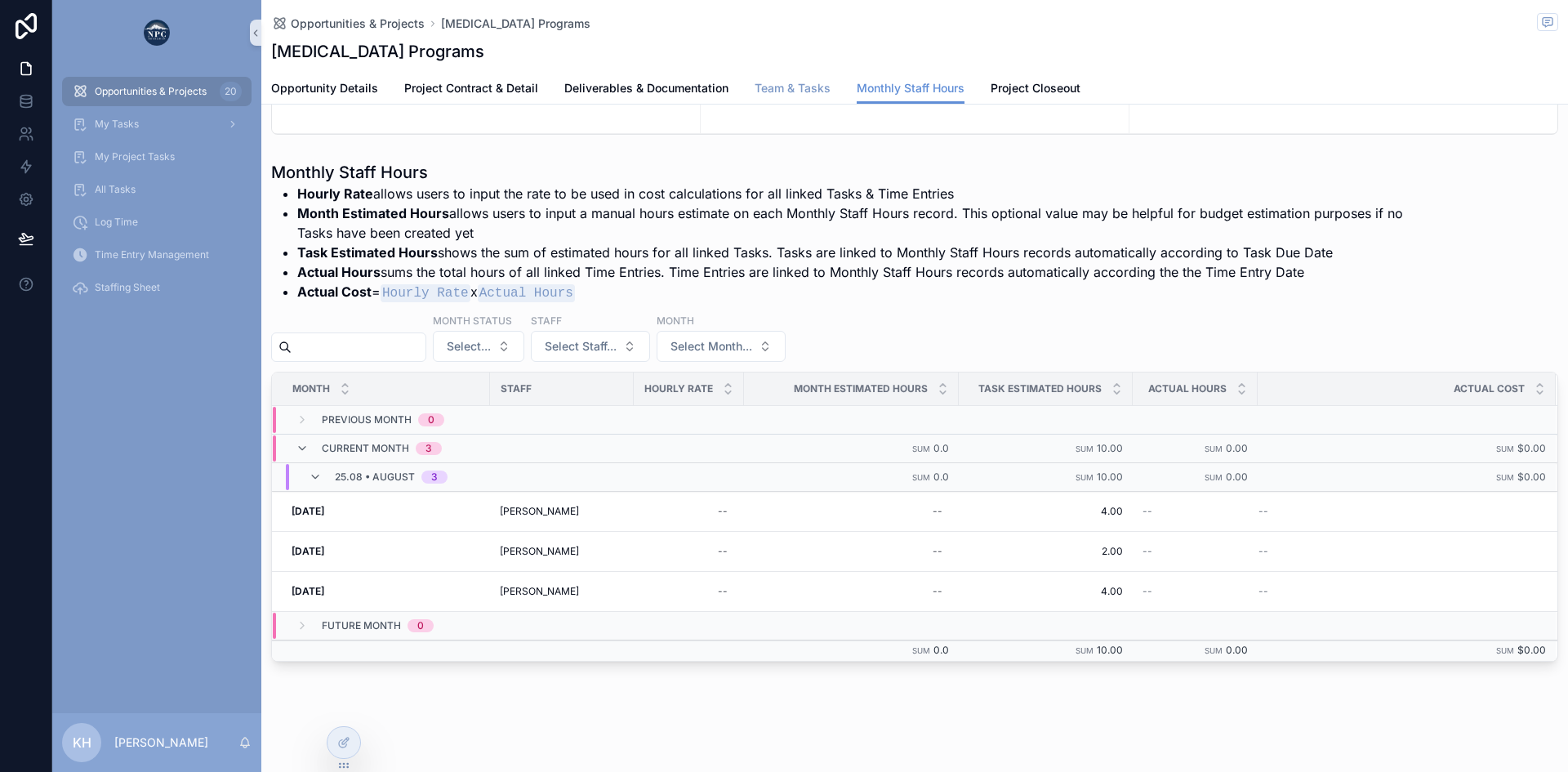
click at [791, 93] on span "Team & Tasks" at bounding box center [793, 88] width 76 height 17
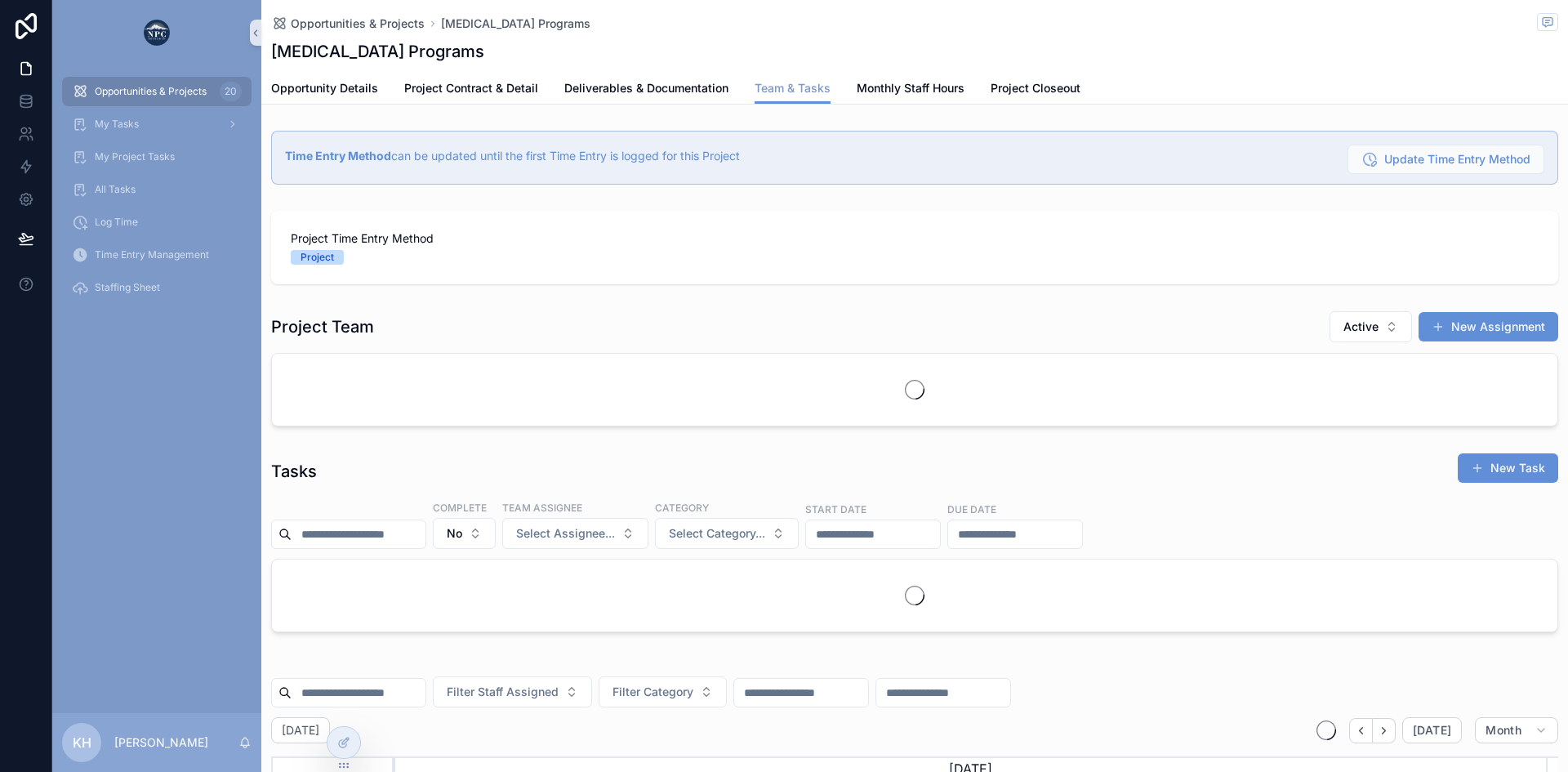
scroll to position [0, 1153]
